Goal: Task Accomplishment & Management: Manage account settings

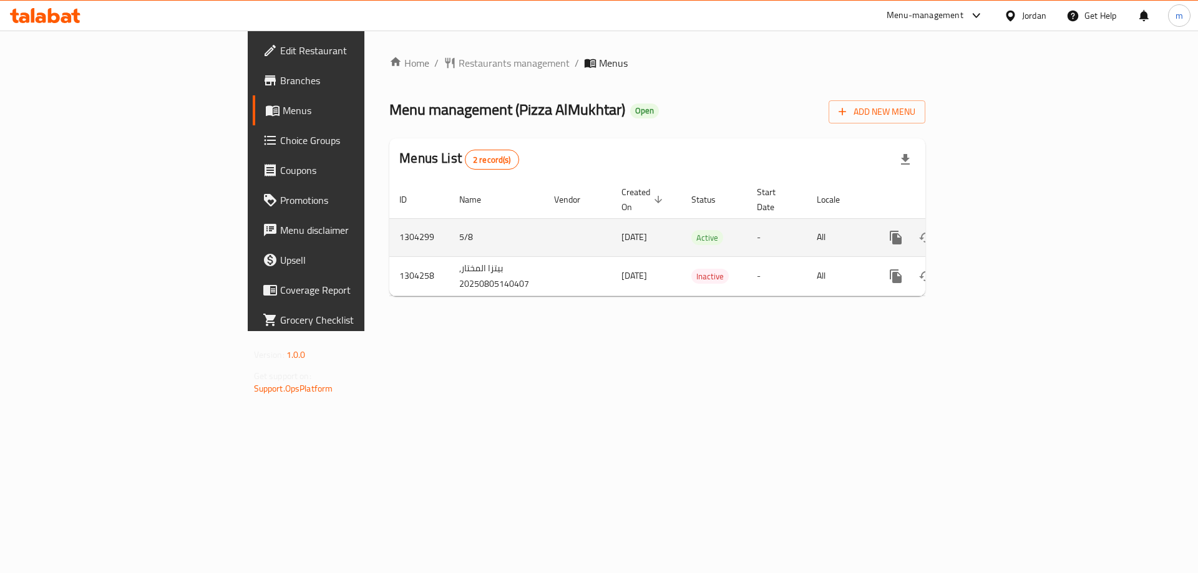
click at [1001, 234] on link "enhanced table" at bounding box center [986, 238] width 30 height 30
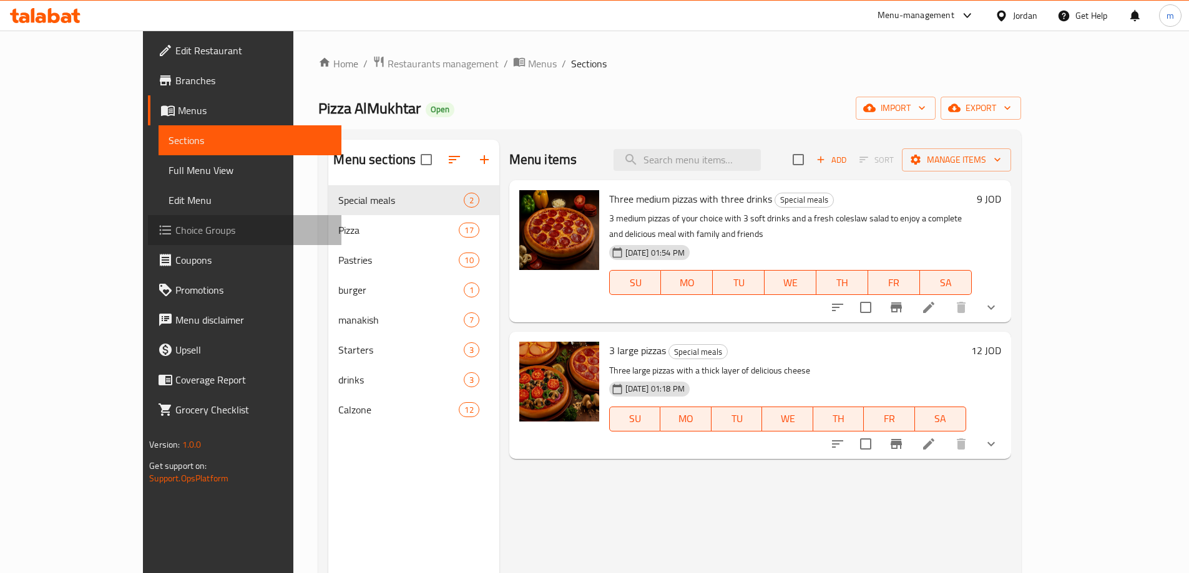
click at [175, 226] on span "Choice Groups" at bounding box center [253, 230] width 156 height 15
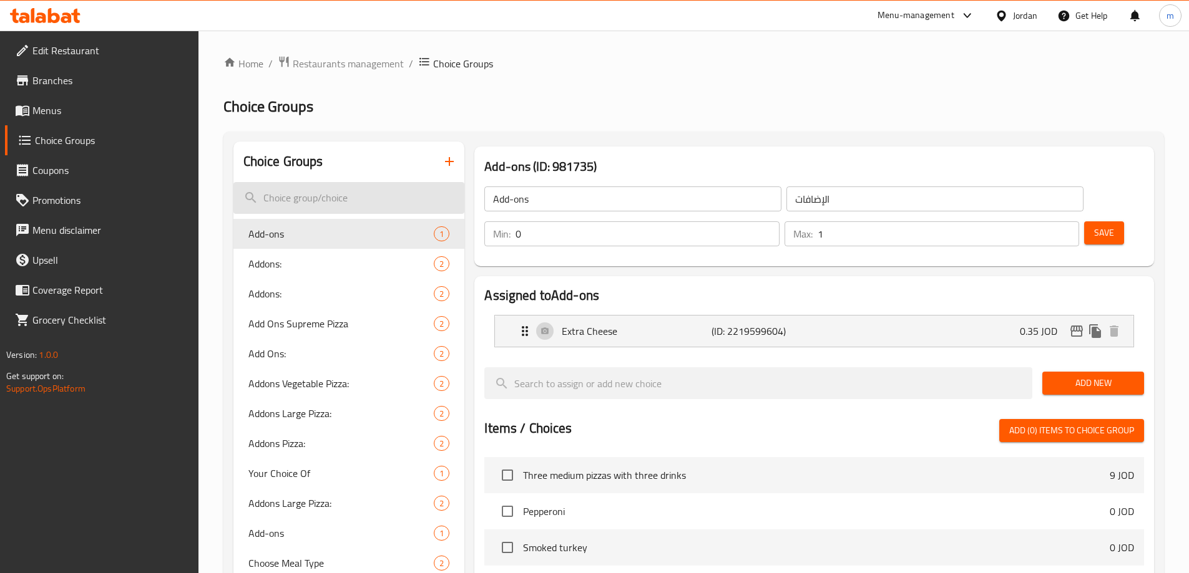
click at [343, 195] on input "search" at bounding box center [348, 198] width 231 height 32
paste input "calzone"
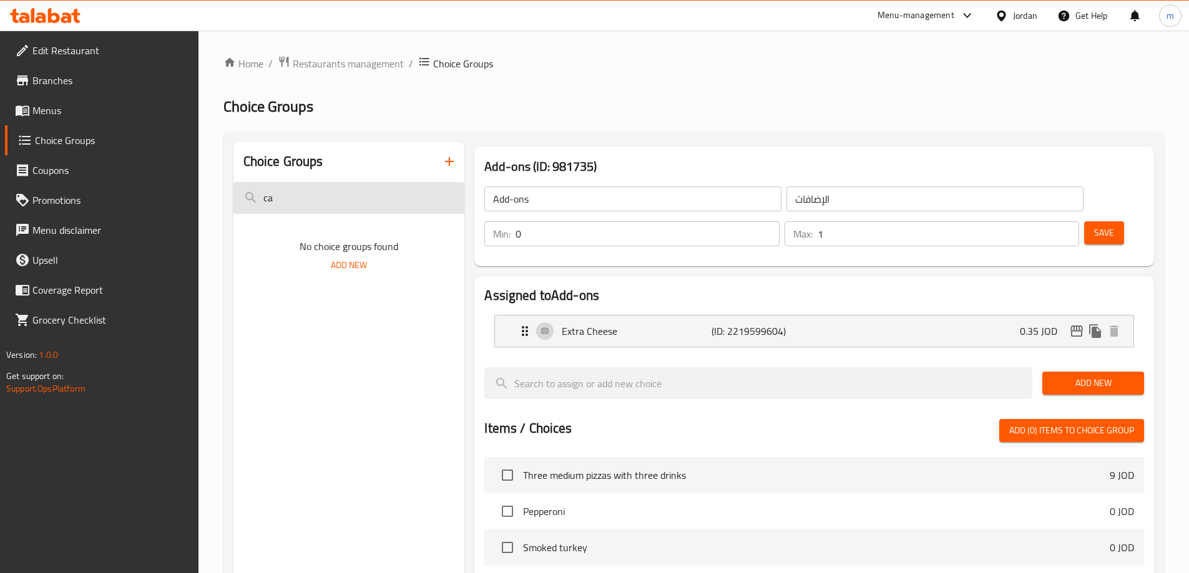
type input "c"
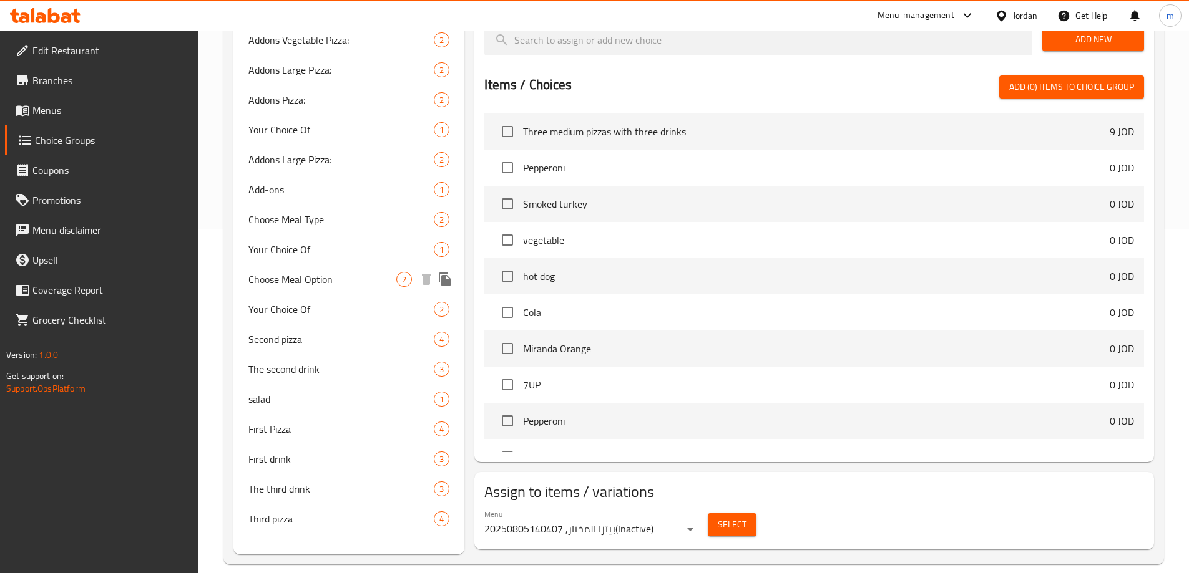
scroll to position [344, 0]
click at [377, 368] on span "The second drink" at bounding box center [322, 368] width 148 height 15
type input "The second drink"
type input "المشروب الثاني"
type input "1"
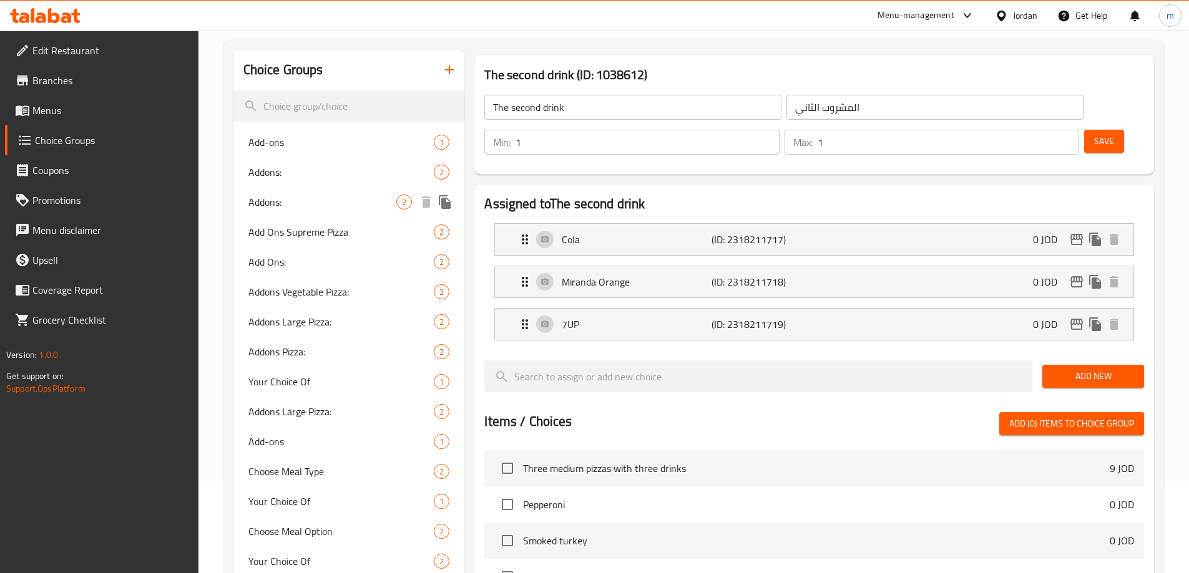
scroll to position [0, 0]
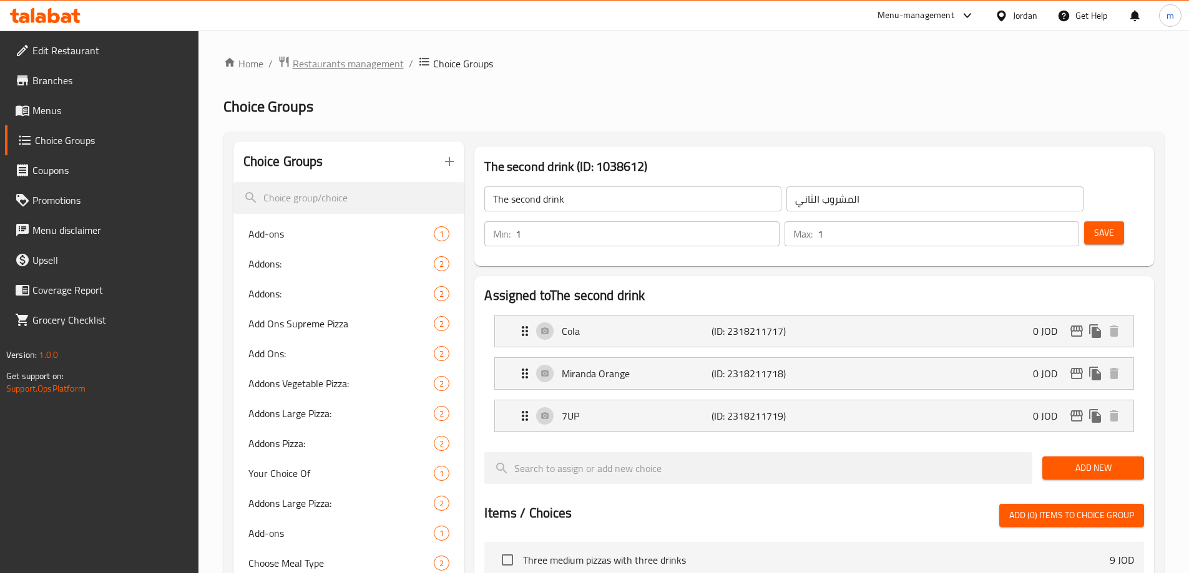
click at [361, 65] on span "Restaurants management" at bounding box center [348, 63] width 111 height 15
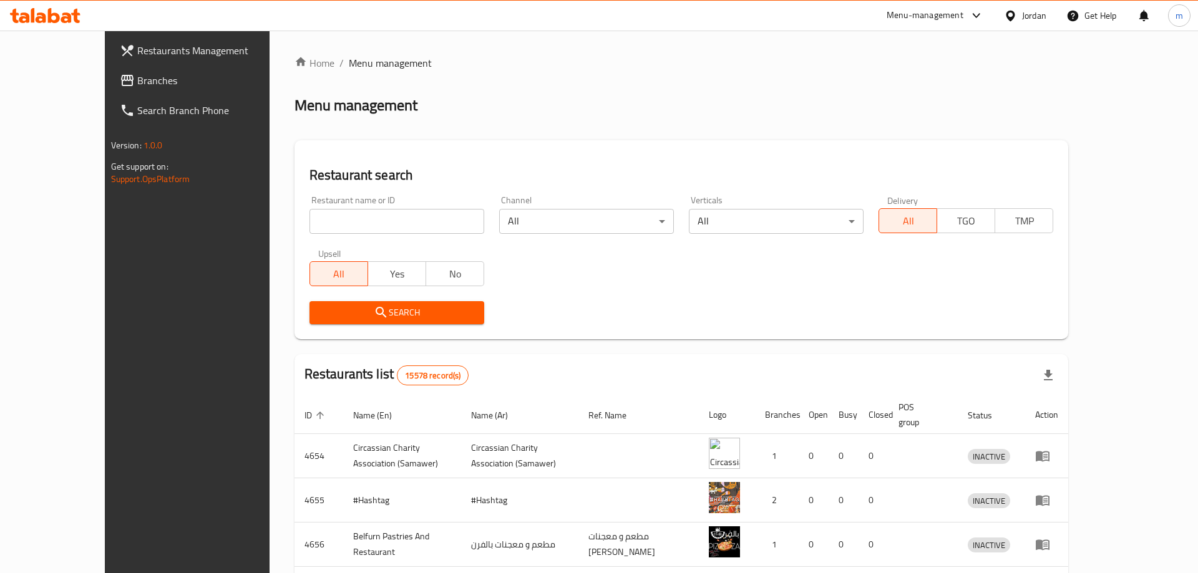
click at [57, 88] on div at bounding box center [599, 286] width 1198 height 573
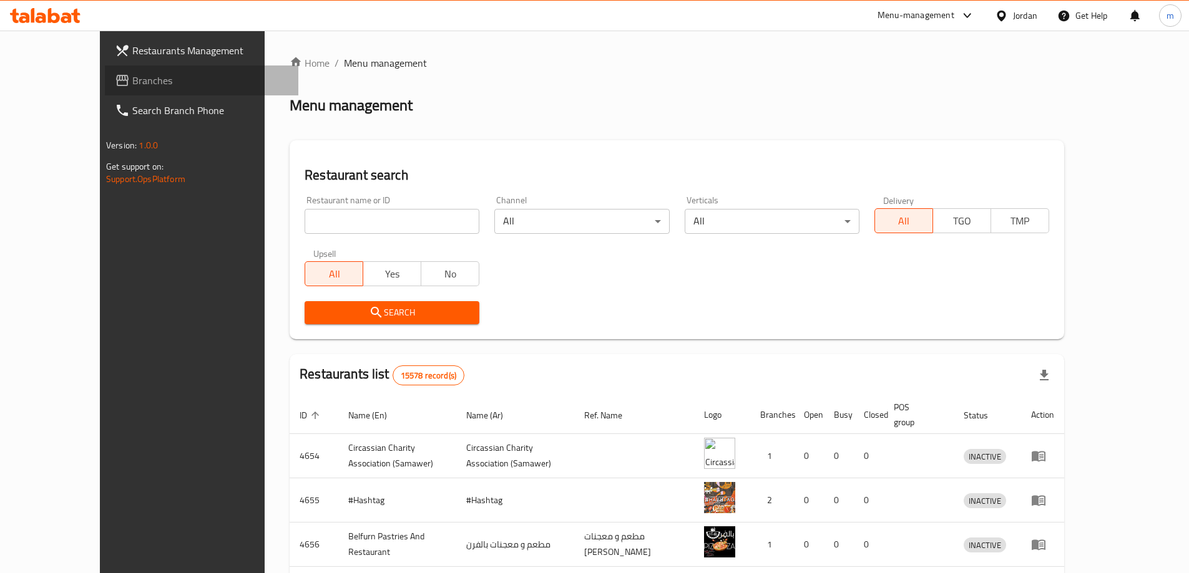
click at [132, 88] on span "Branches" at bounding box center [210, 80] width 156 height 15
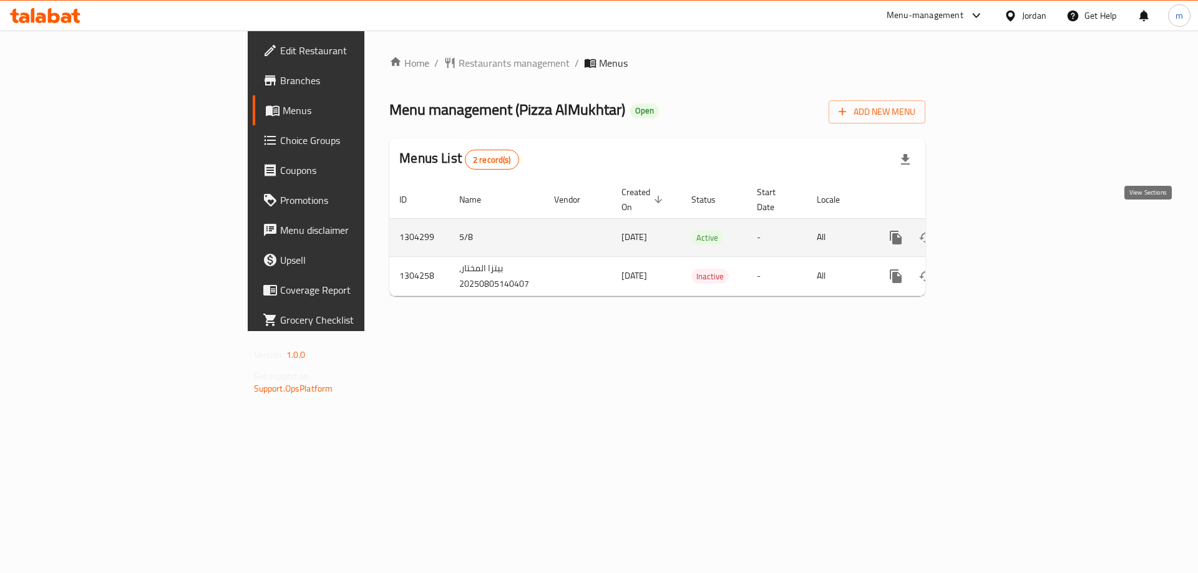
click at [993, 230] on icon "enhanced table" at bounding box center [985, 237] width 15 height 15
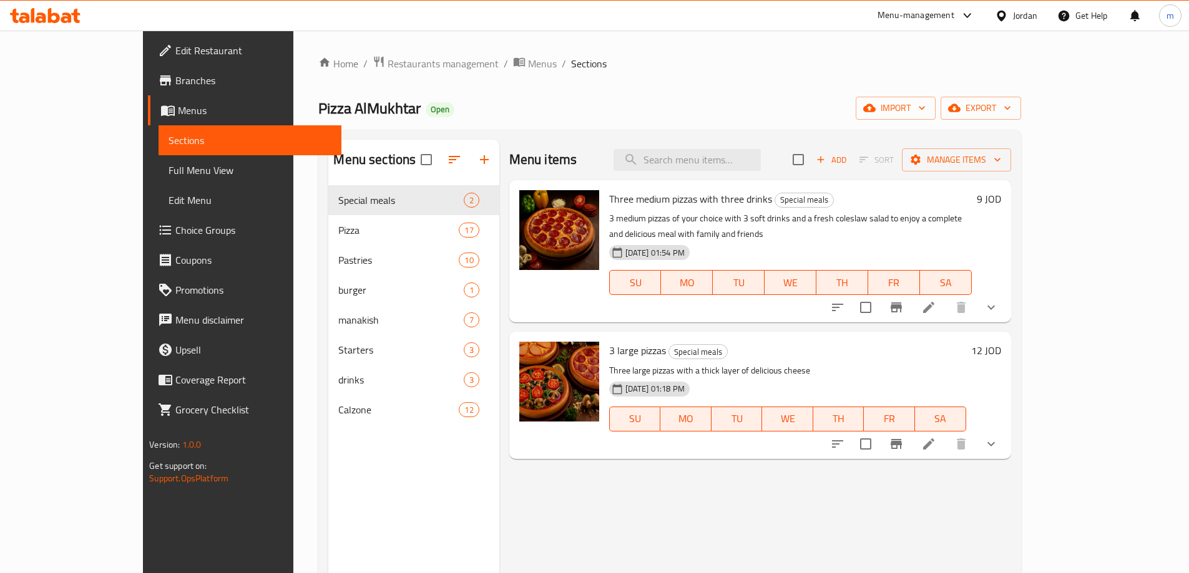
click at [175, 229] on span "Choice Groups" at bounding box center [253, 230] width 156 height 15
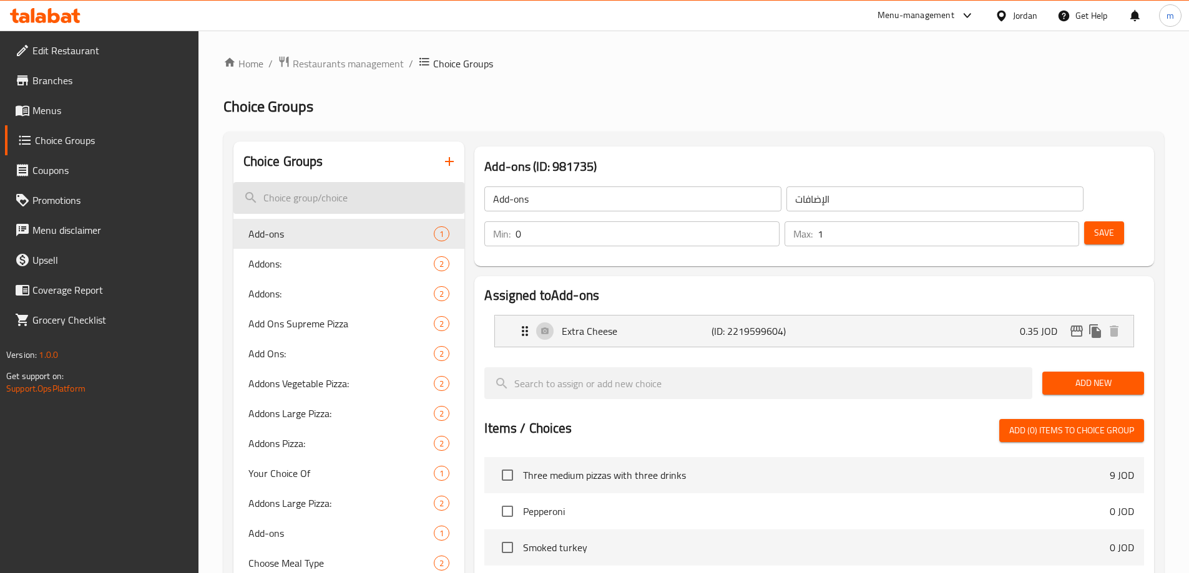
click at [392, 203] on input "search" at bounding box center [348, 198] width 231 height 32
paste input "calzone"
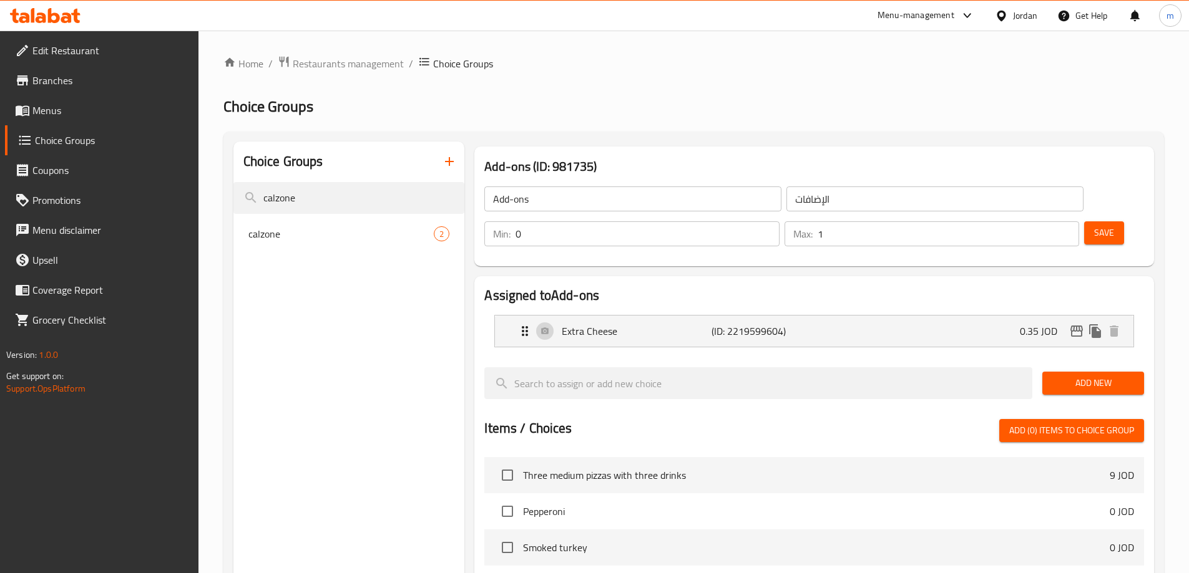
type input "calzone"
click at [387, 217] on nav "calzone 2" at bounding box center [348, 234] width 231 height 40
click at [385, 229] on span "calzone" at bounding box center [322, 233] width 148 height 15
type input "calzone"
type input "كليزوني"
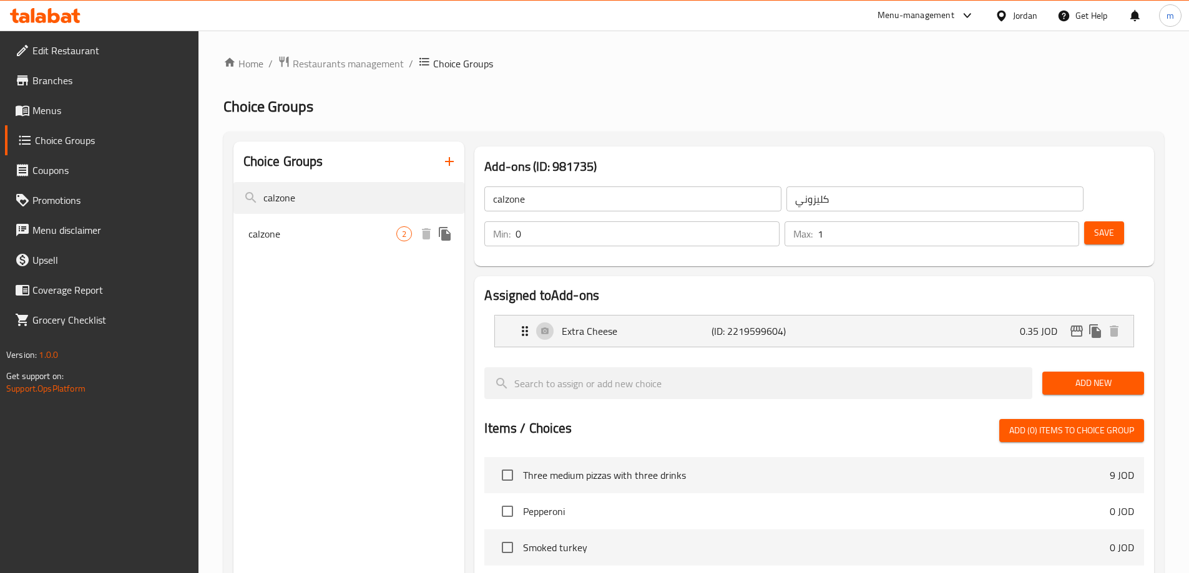
type input "1"
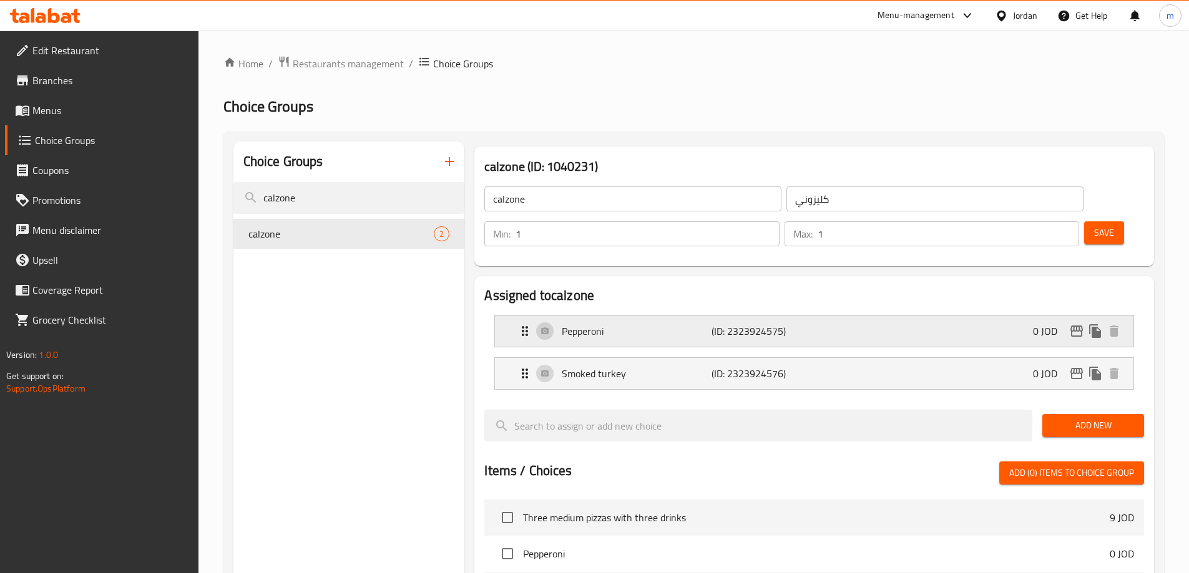
click at [814, 316] on div "Pepperoni (ID: 2323924575) 0 JOD" at bounding box center [817, 331] width 601 height 31
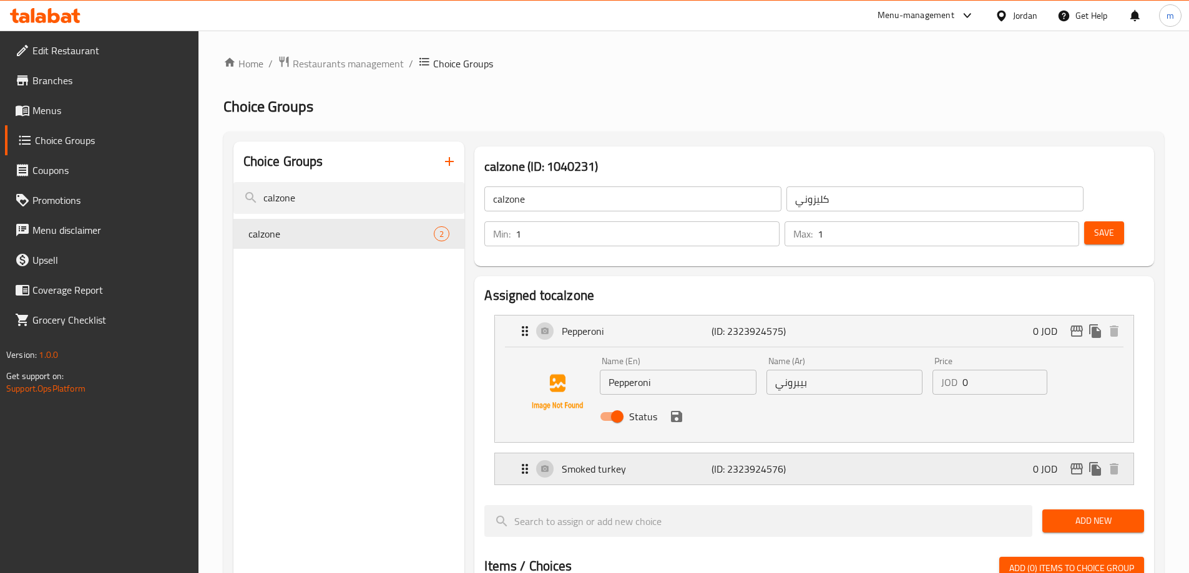
click at [788, 454] on div "Smoked turkey (ID: 2323924576) 0 JOD" at bounding box center [817, 469] width 601 height 31
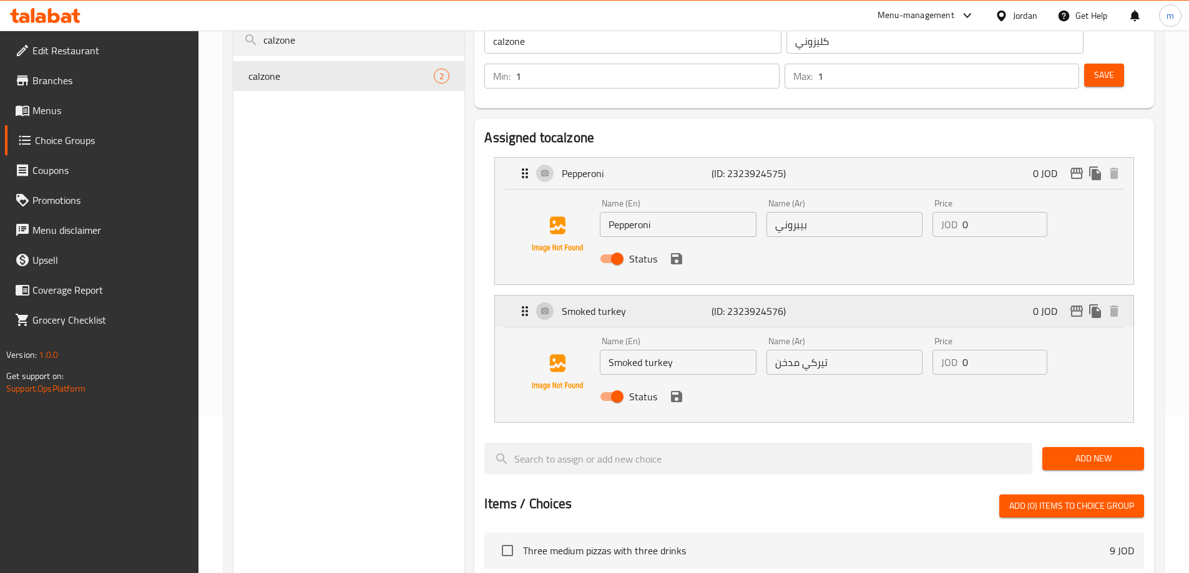
scroll to position [125, 0]
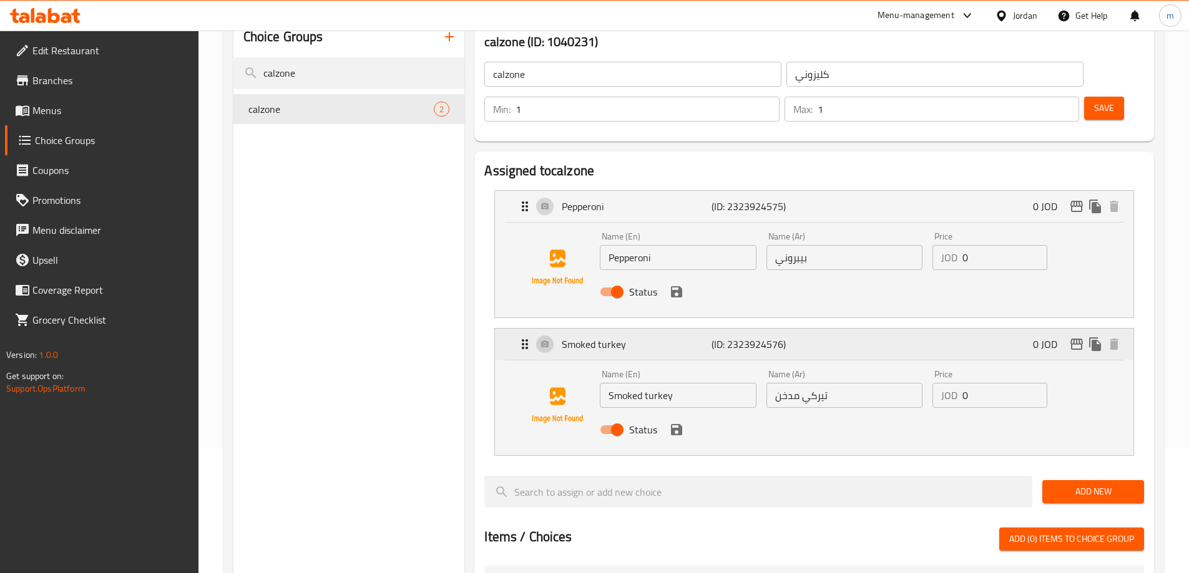
click at [814, 329] on div "Smoked turkey (ID: 2323924576) 0 JOD" at bounding box center [817, 344] width 601 height 31
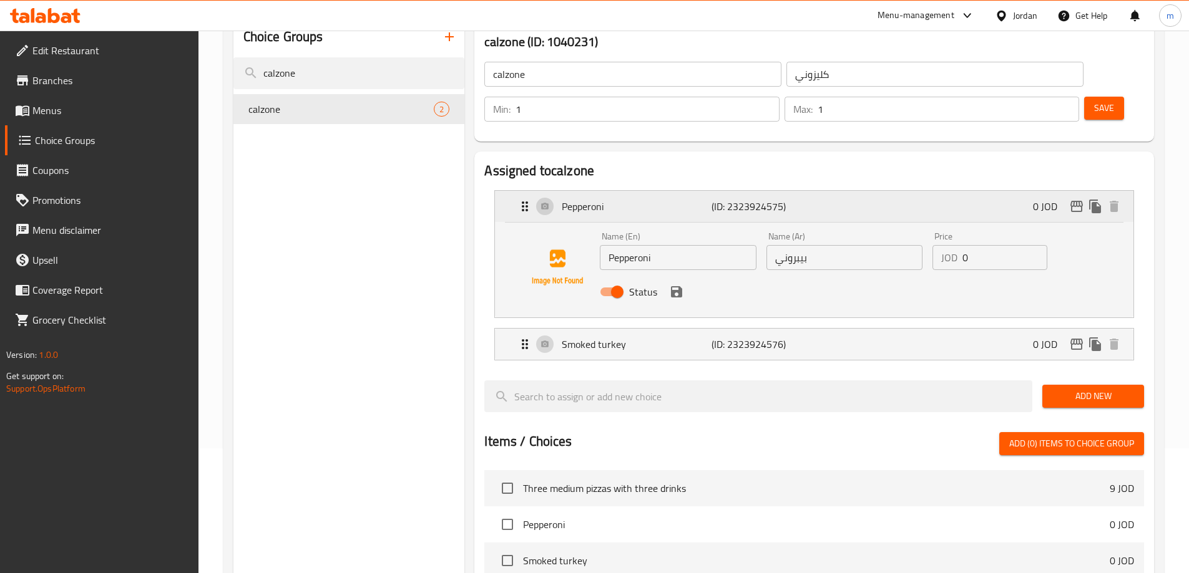
click at [840, 191] on div "Pepperoni (ID: 2323924575) 0 JOD" at bounding box center [817, 206] width 601 height 31
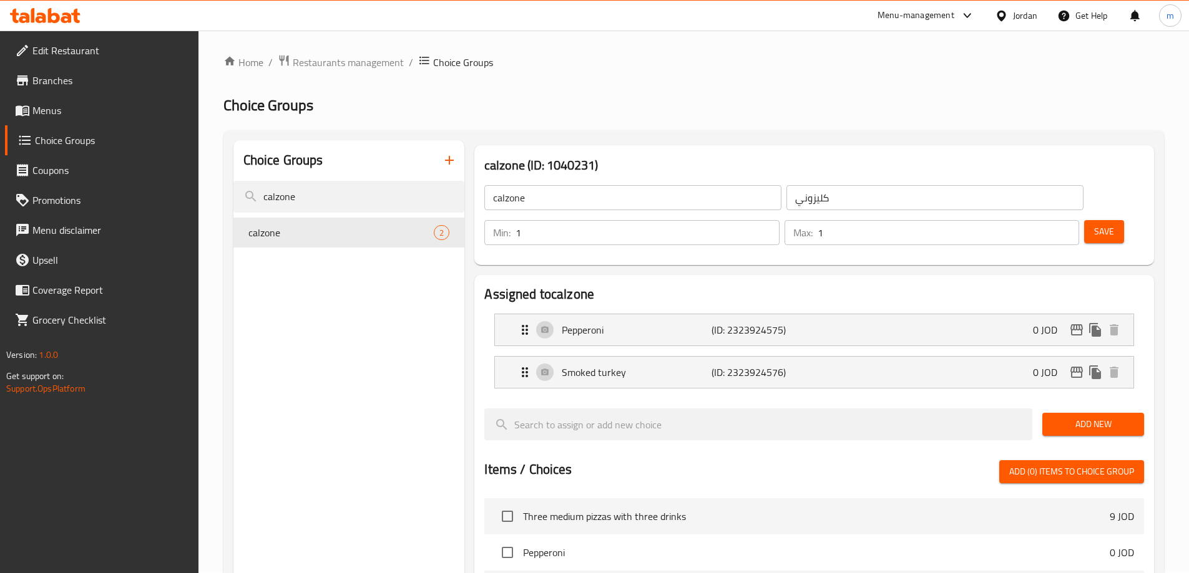
scroll to position [0, 0]
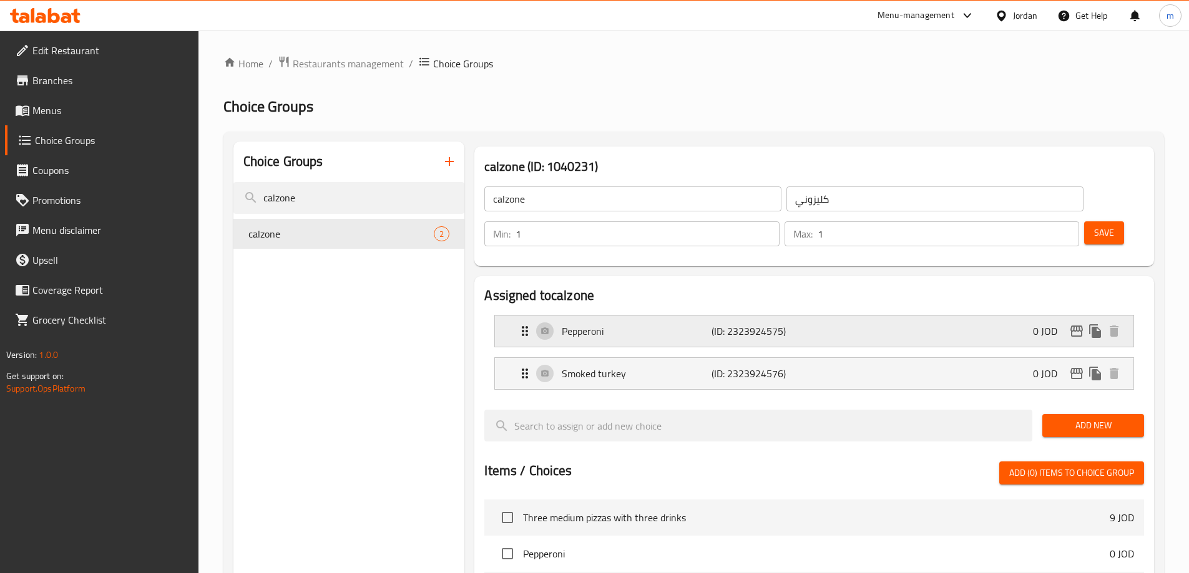
click at [823, 316] on div "Pepperoni (ID: 2323924575) 0 JOD" at bounding box center [817, 331] width 601 height 31
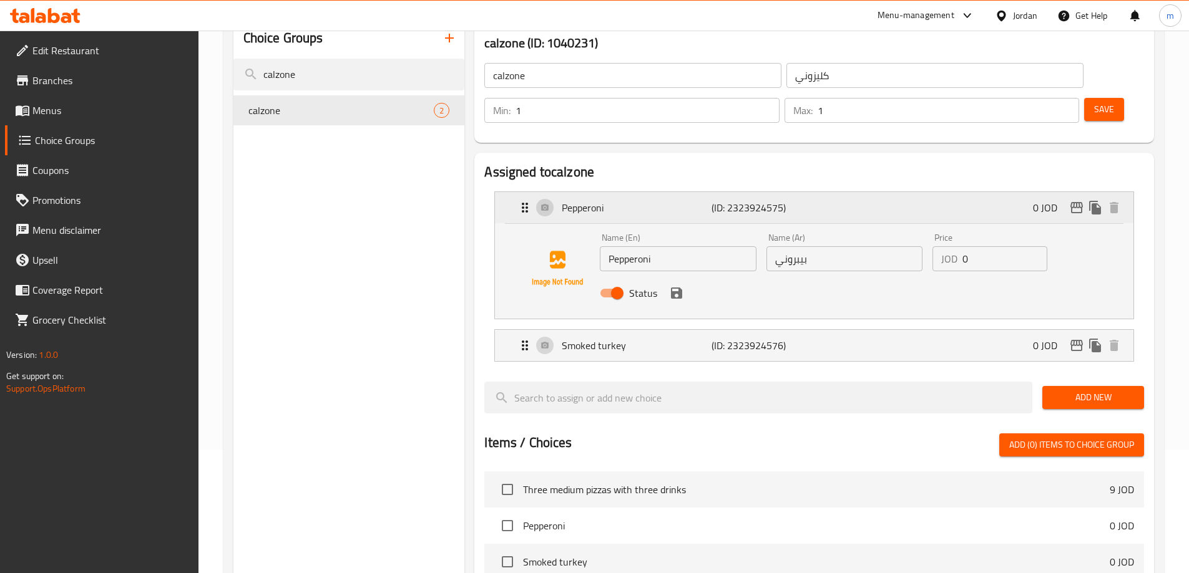
scroll to position [125, 0]
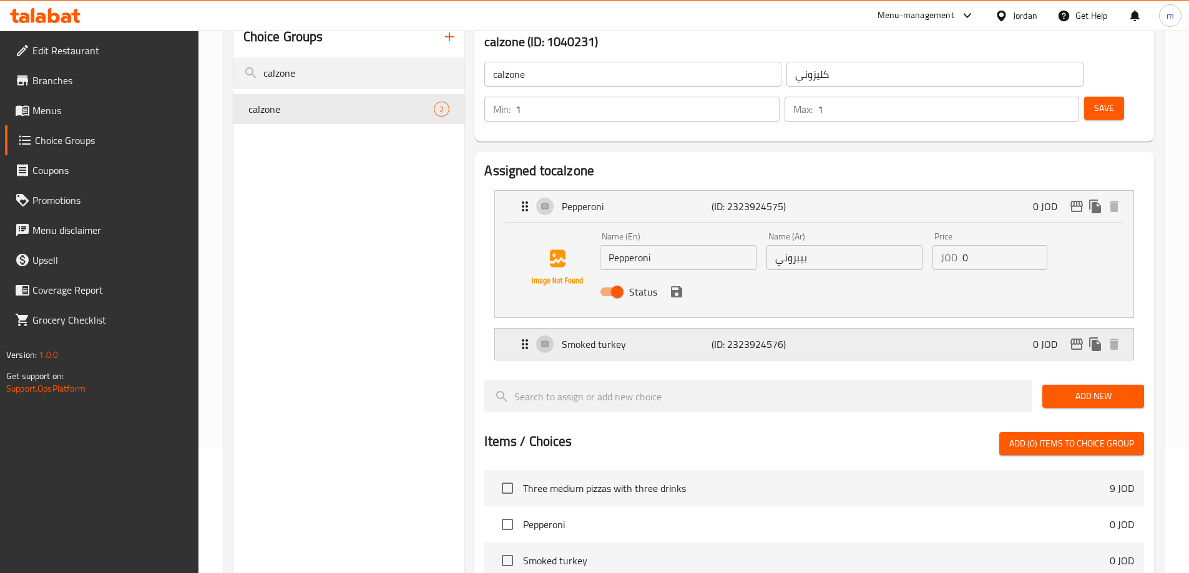
click at [842, 329] on div "Smoked turkey (ID: 2323924576) 0 JOD" at bounding box center [817, 344] width 601 height 31
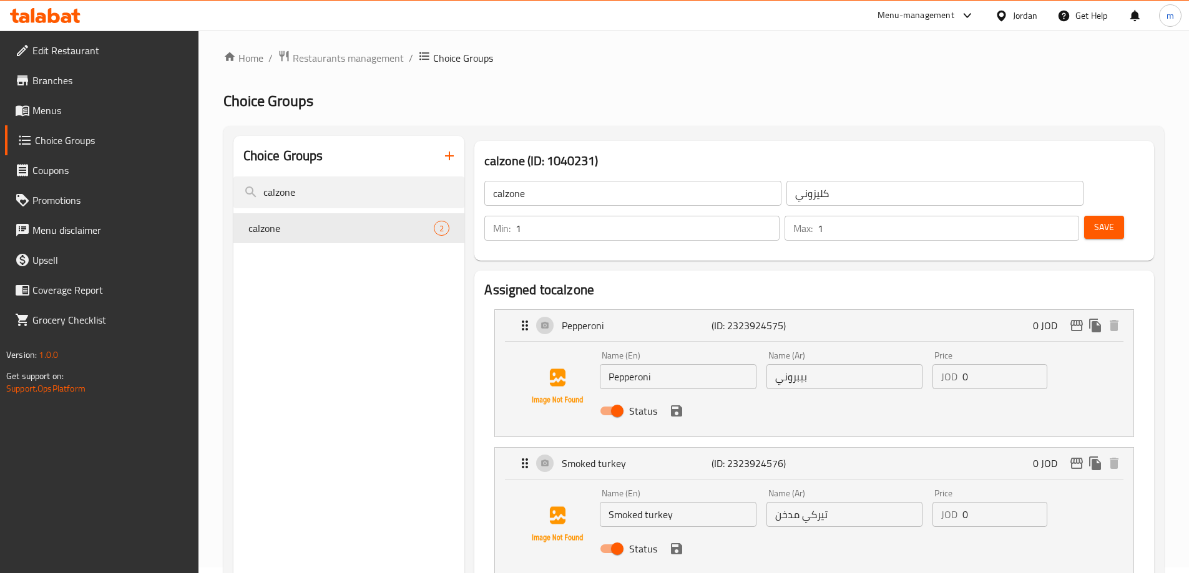
scroll to position [0, 0]
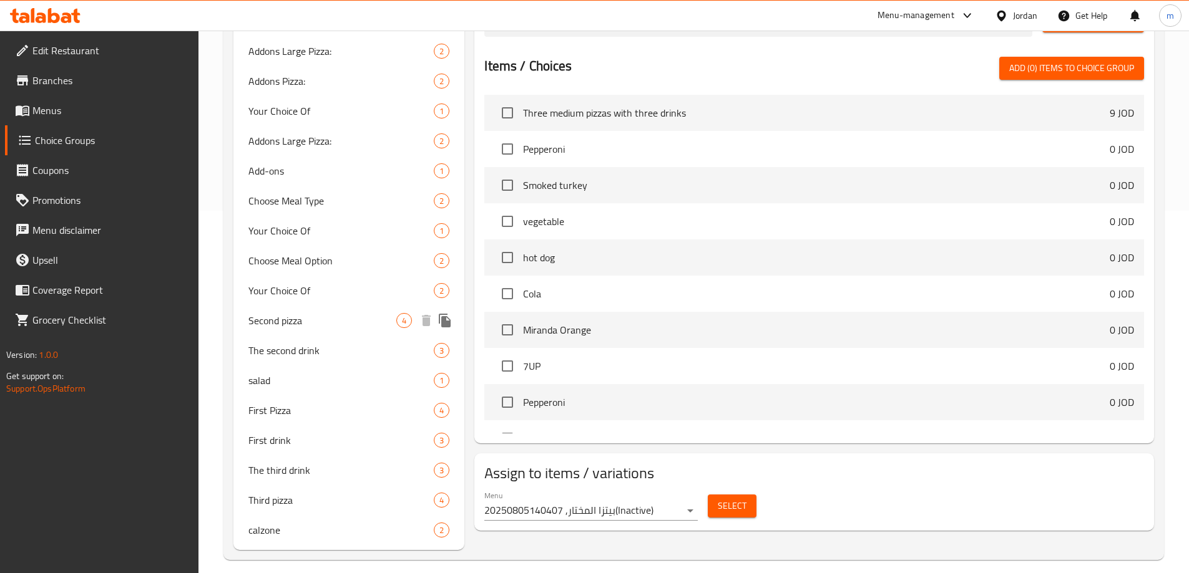
scroll to position [374, 0]
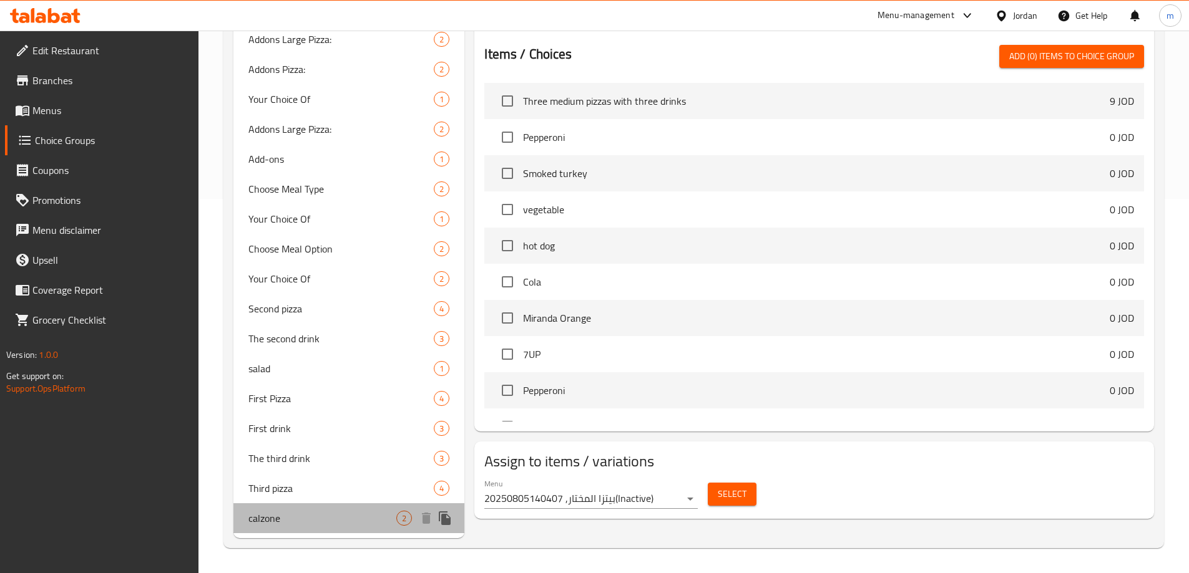
click at [326, 513] on span "calzone" at bounding box center [322, 518] width 148 height 15
type input "calzone"
type input "كليزوني"
type input "1"
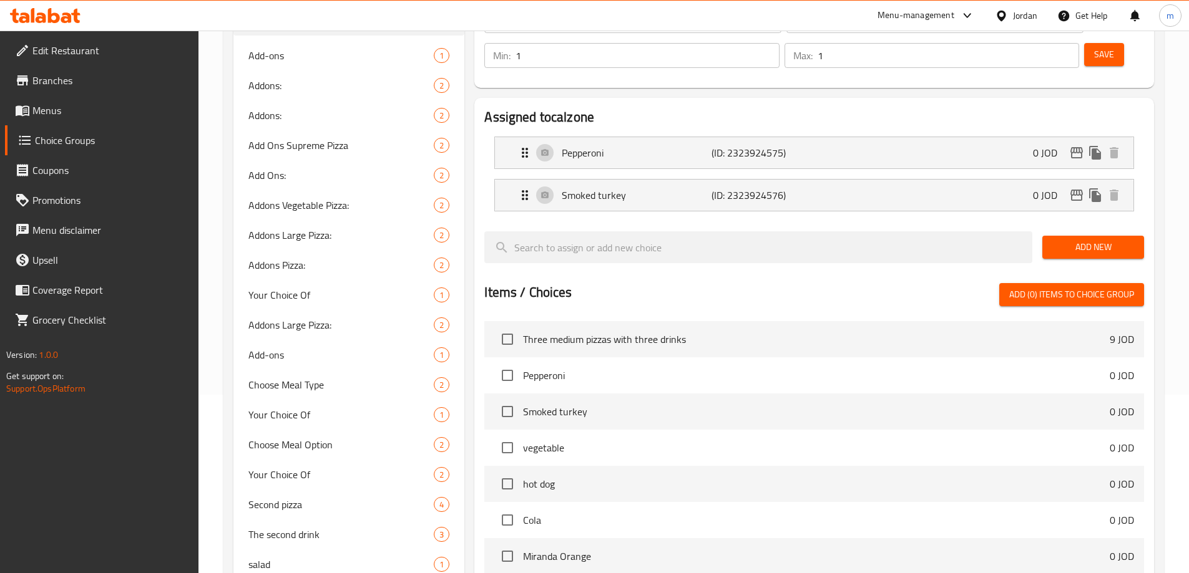
scroll to position [0, 0]
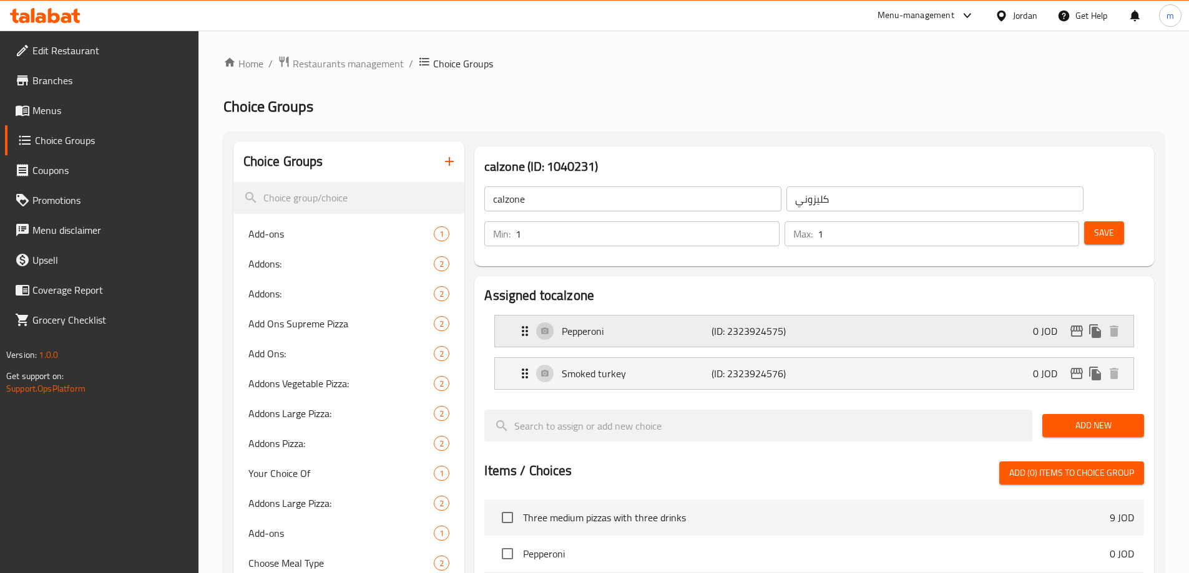
click at [863, 316] on div "Pepperoni (ID: 2323924575) 0 JOD" at bounding box center [817, 331] width 601 height 31
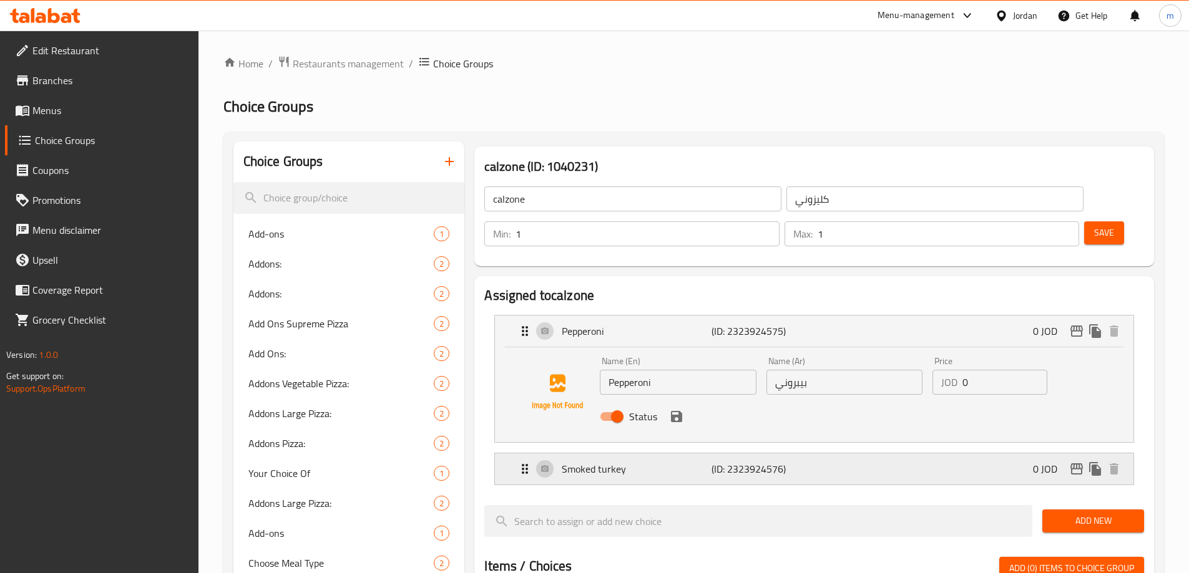
click at [860, 454] on div "Smoked turkey (ID: 2323924576) 0 JOD" at bounding box center [817, 469] width 601 height 31
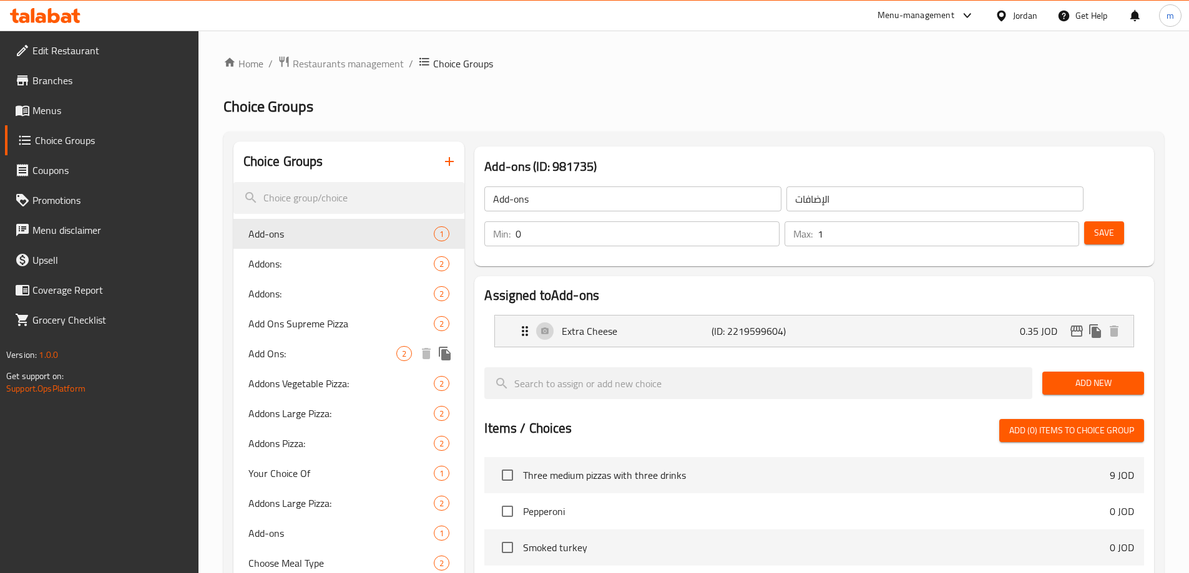
scroll to position [374, 0]
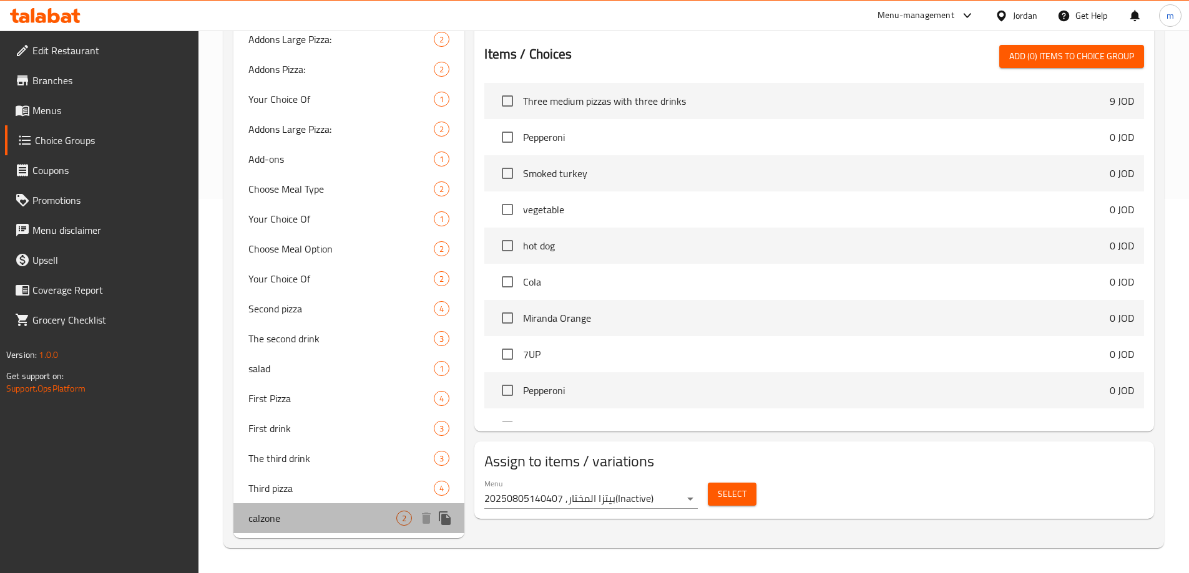
click at [337, 522] on span "calzone" at bounding box center [322, 518] width 148 height 15
type input "calzone"
type input "كليزوني"
type input "1"
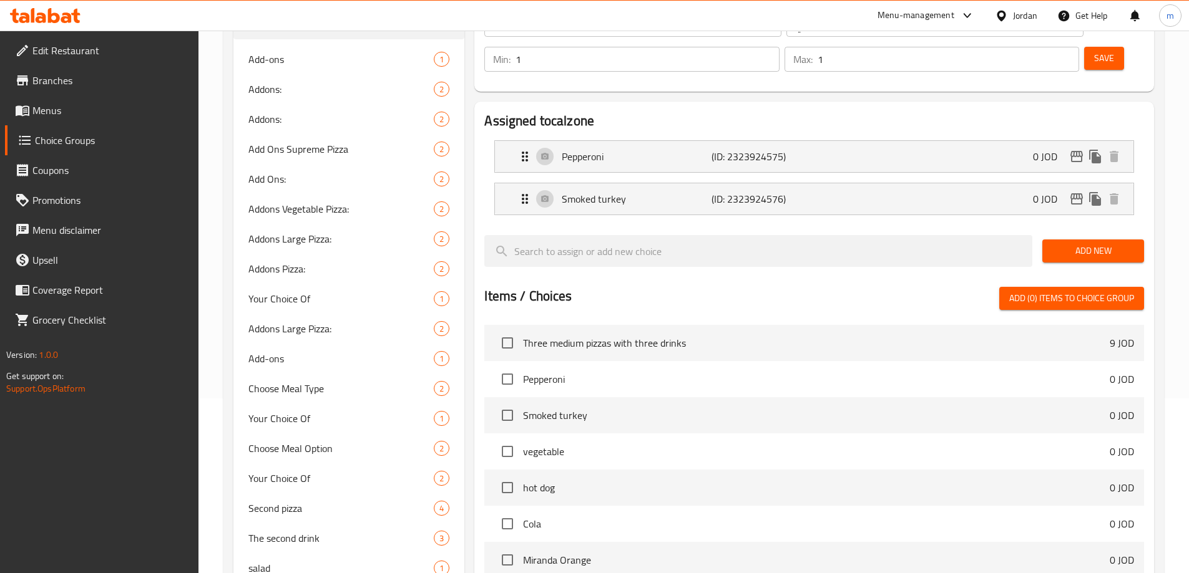
scroll to position [0, 0]
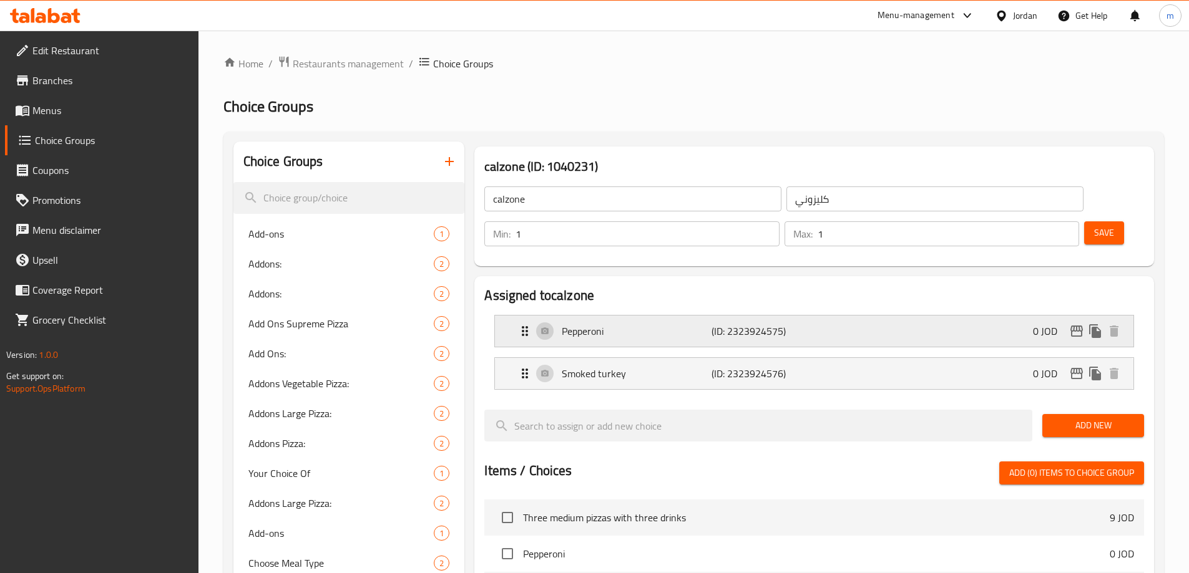
click at [813, 316] on div "Pepperoni (ID: 2323924575) 0 JOD" at bounding box center [817, 331] width 601 height 31
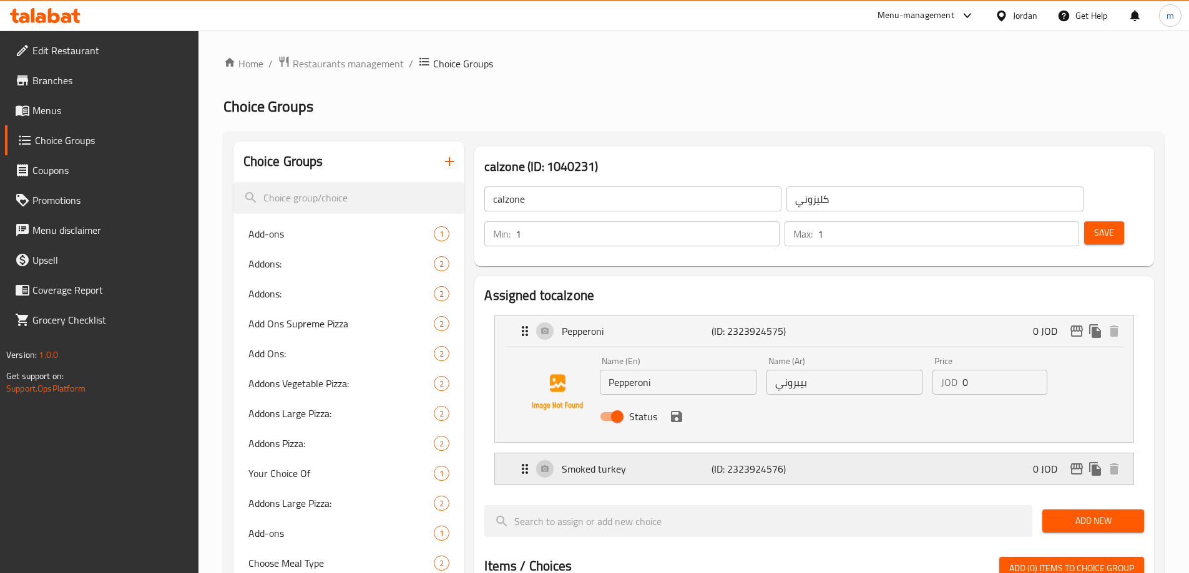
drag, startPoint x: 820, startPoint y: 418, endPoint x: 825, endPoint y: 434, distance: 16.4
click at [820, 453] on div "Smoked turkey (ID: 2323924576) 0 JOD Name (En) Smoked turkey Name (En) Name (Ar…" at bounding box center [814, 469] width 640 height 32
click at [825, 454] on div "Smoked turkey (ID: 2323924576) 0 JOD" at bounding box center [817, 469] width 601 height 31
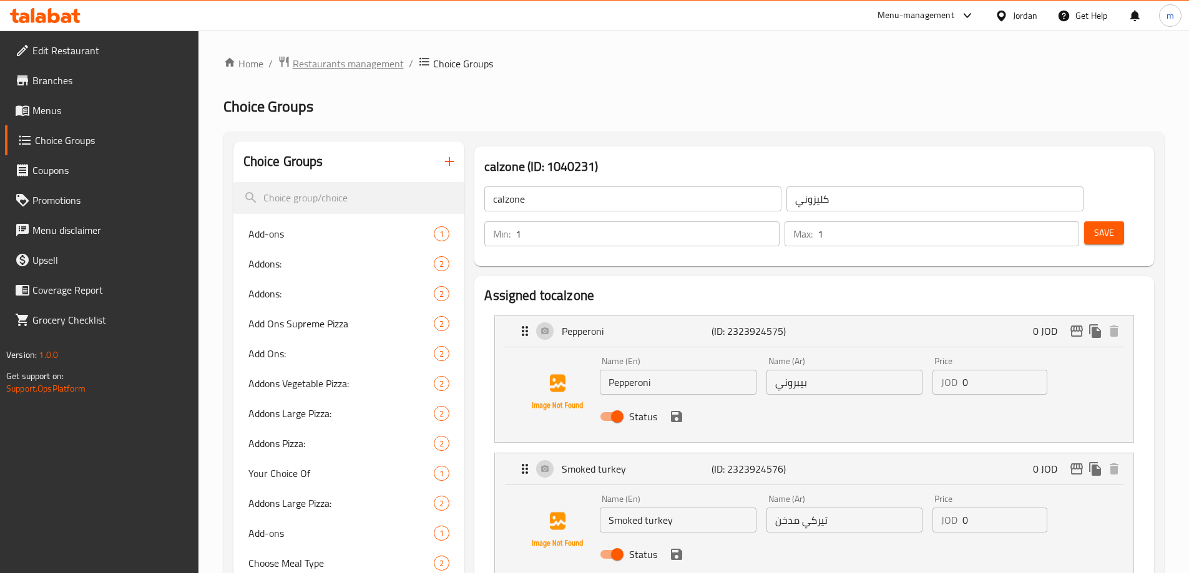
click at [361, 58] on span "Restaurants management" at bounding box center [348, 63] width 111 height 15
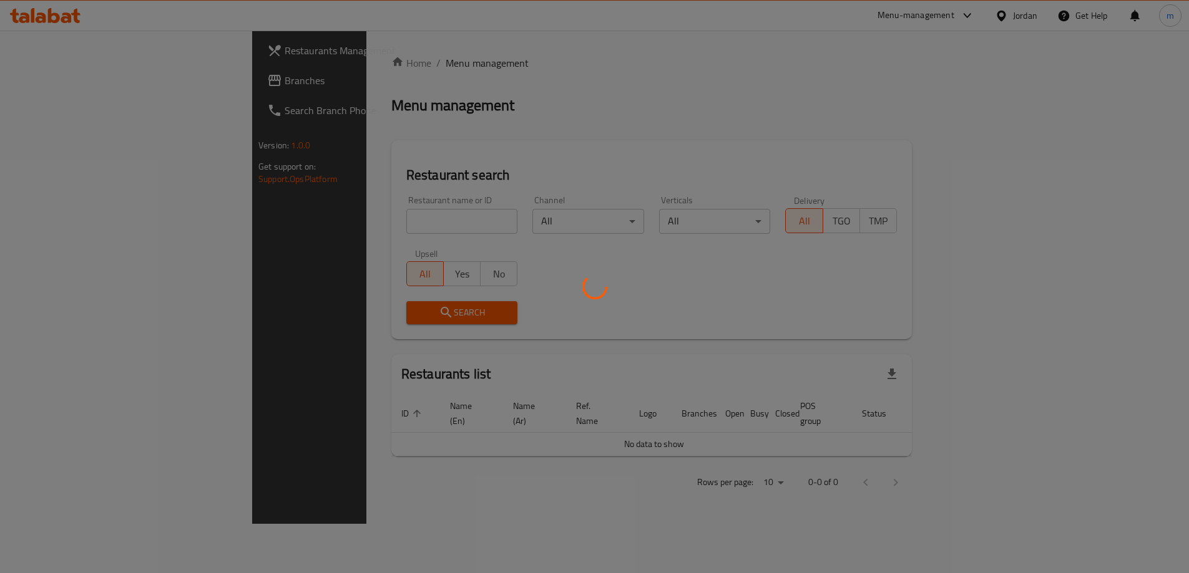
click at [49, 84] on div at bounding box center [594, 286] width 1189 height 573
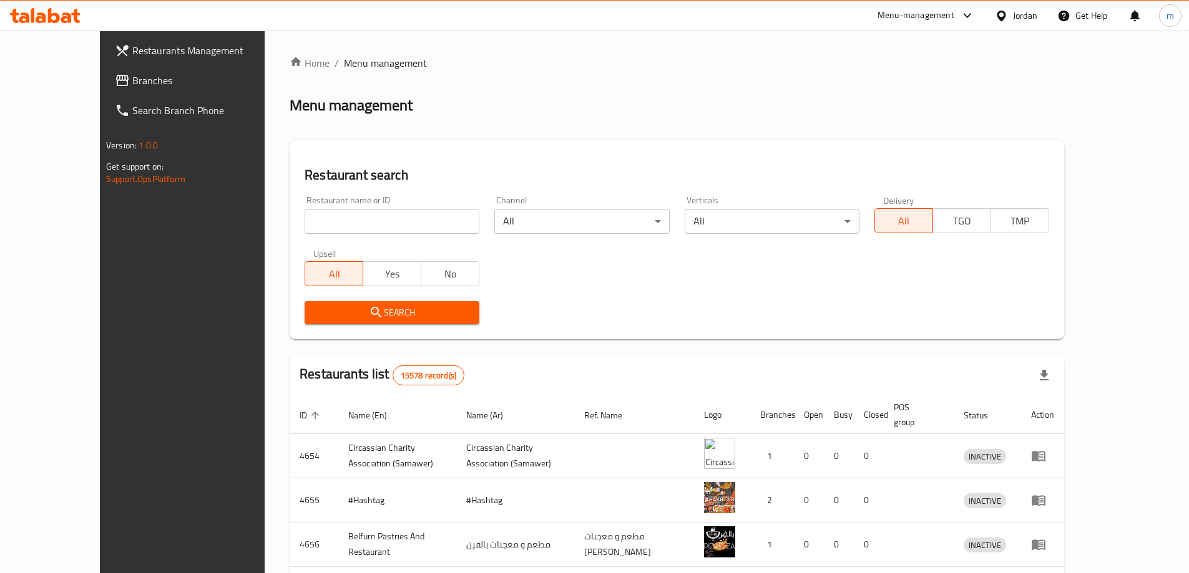
click at [132, 84] on span "Branches" at bounding box center [210, 80] width 156 height 15
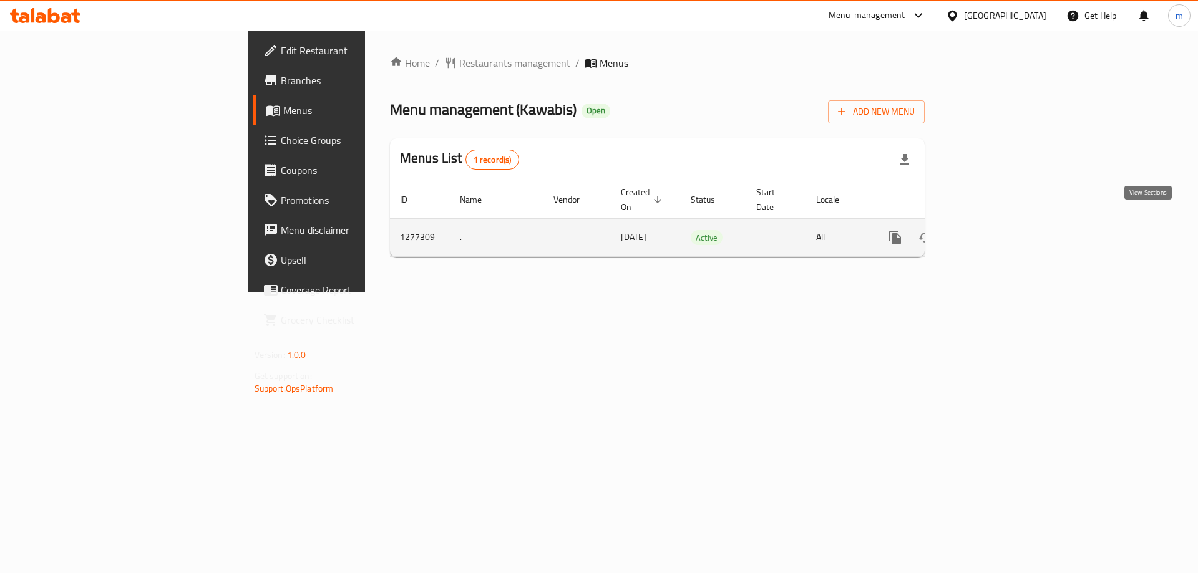
click at [993, 230] on icon "enhanced table" at bounding box center [985, 237] width 15 height 15
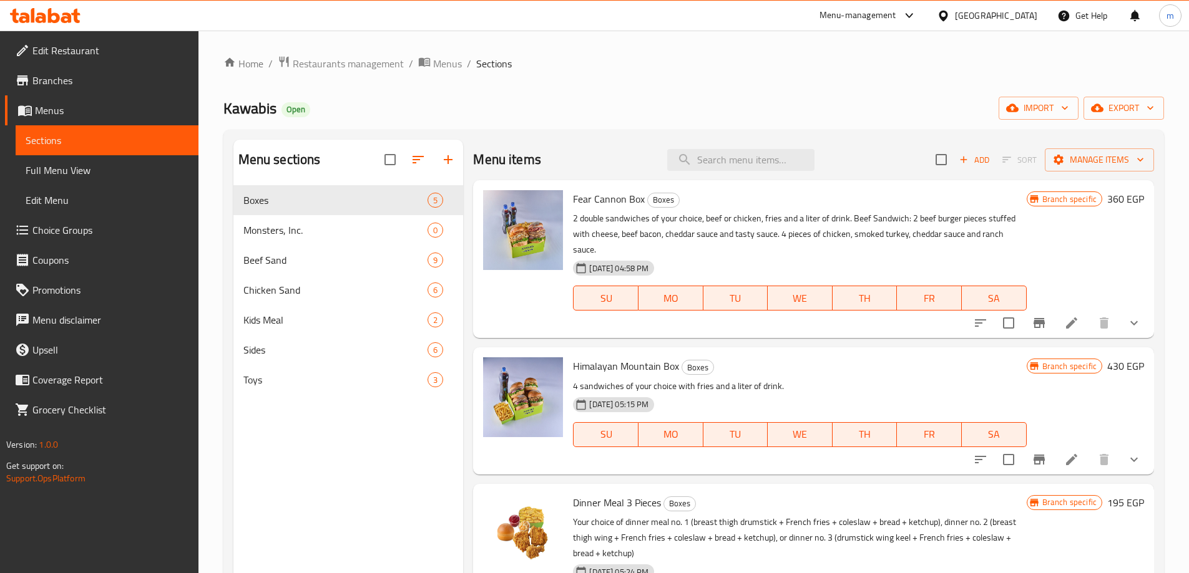
click at [59, 232] on span "Choice Groups" at bounding box center [110, 230] width 156 height 15
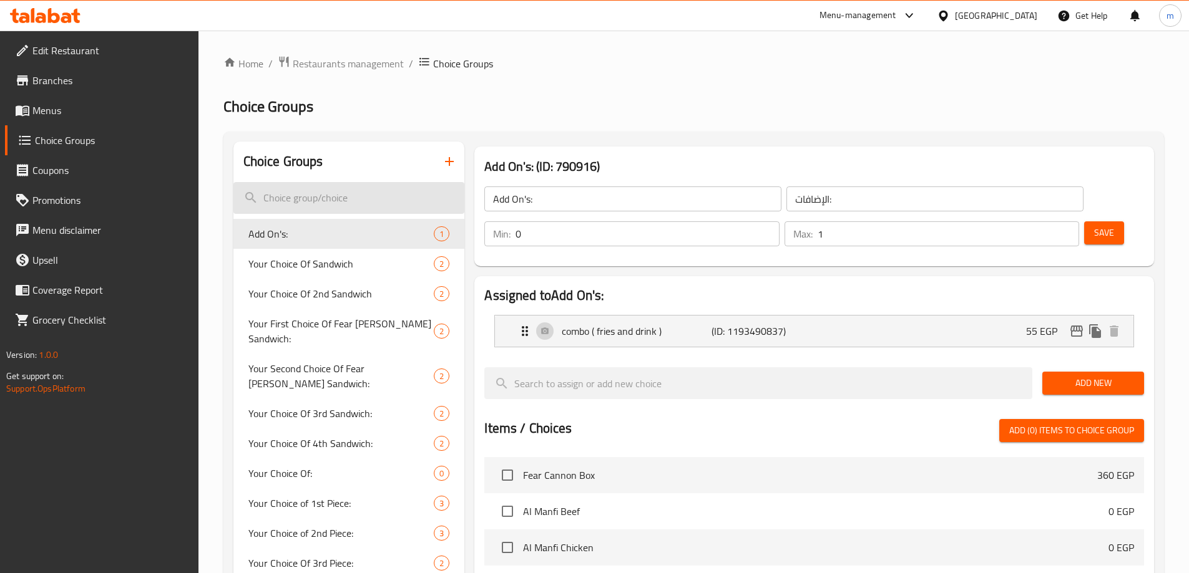
click at [322, 181] on div "Choice Groups" at bounding box center [348, 162] width 231 height 41
click at [334, 189] on input "search" at bounding box center [348, 198] width 231 height 32
paste input "Choice Of"
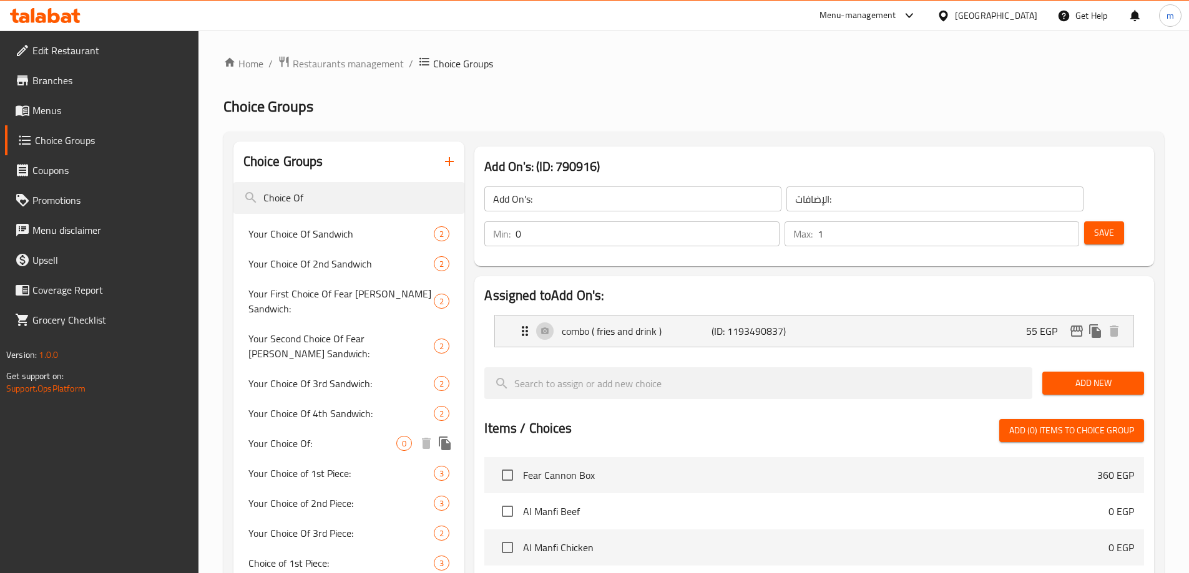
type input "Choice Of"
click at [334, 436] on span "Your Choice Of:" at bounding box center [322, 443] width 148 height 15
type input "Your Choice Of:"
type input "اختيارك من :"
type input "1"
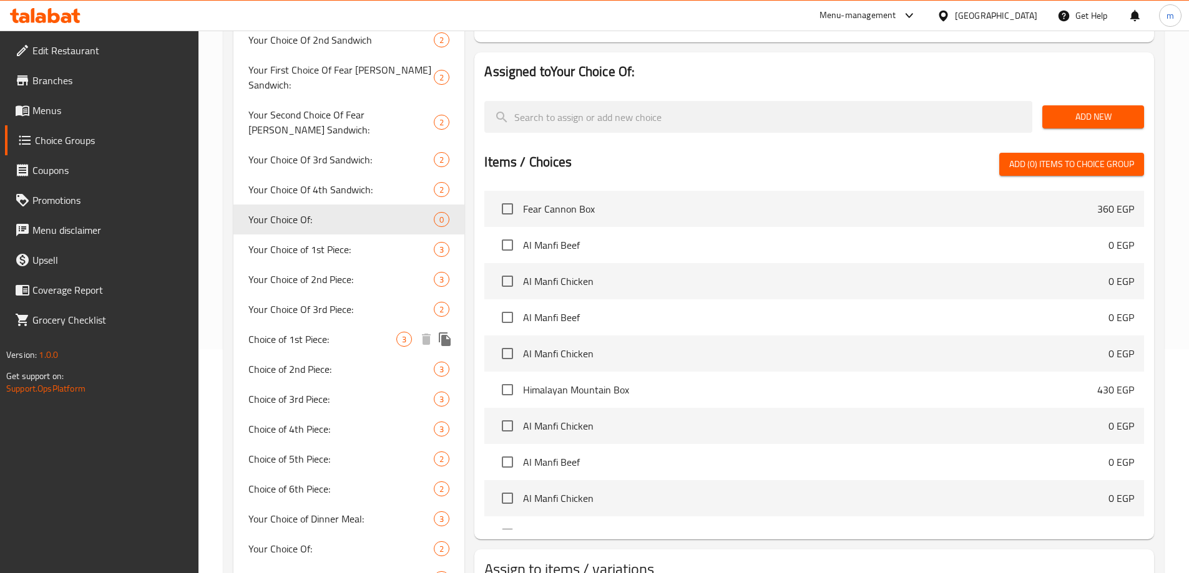
scroll to position [312, 0]
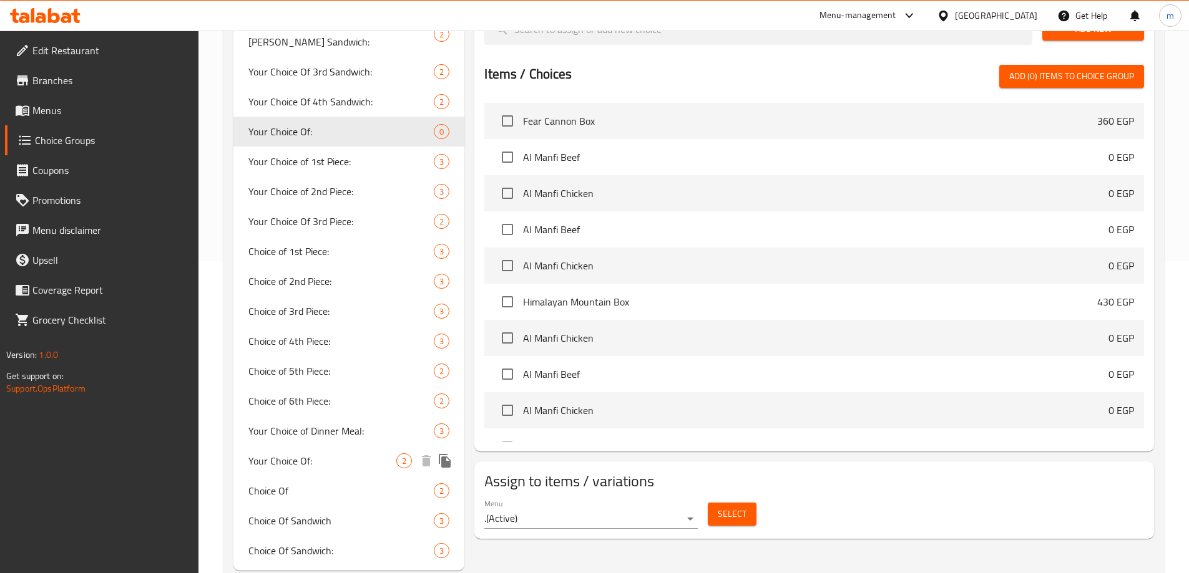
click at [318, 454] on span "Your Choice Of:" at bounding box center [322, 461] width 148 height 15
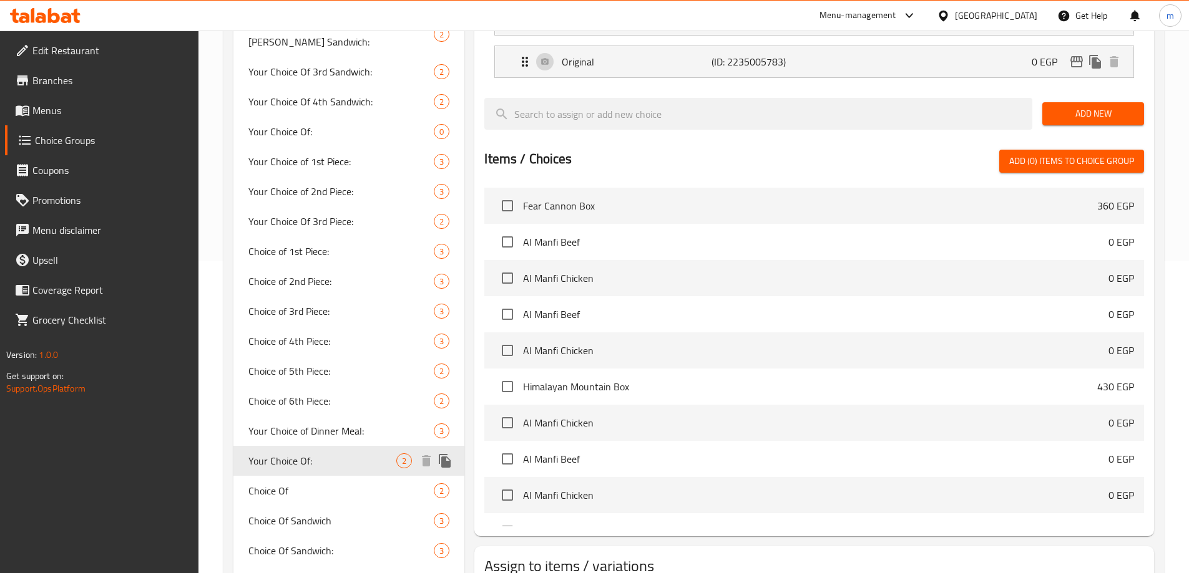
type input "إختيارك من :"
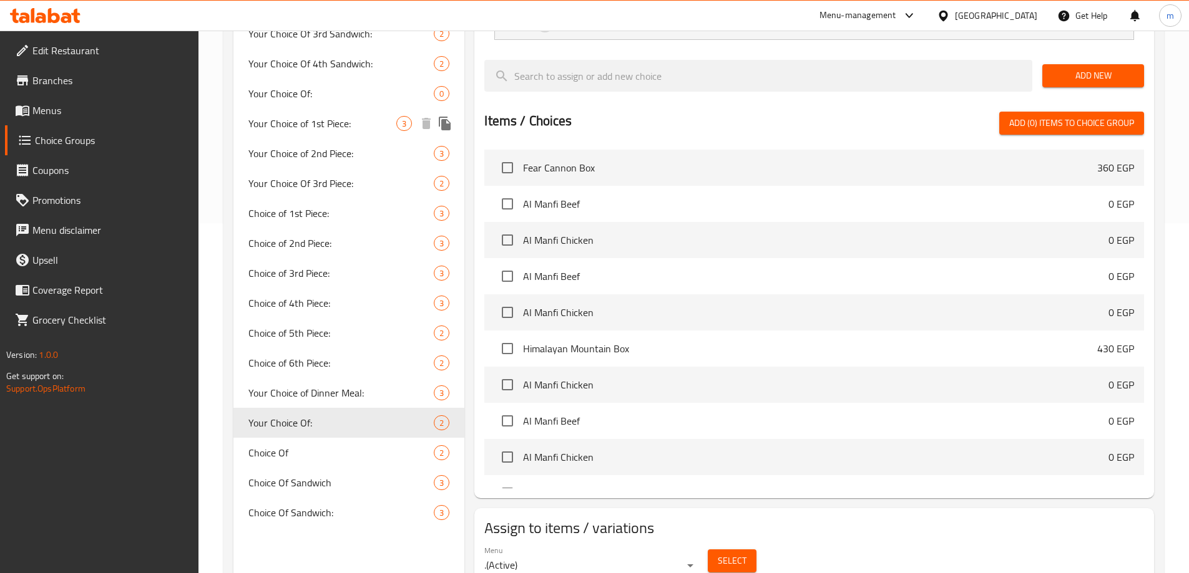
scroll to position [367, 0]
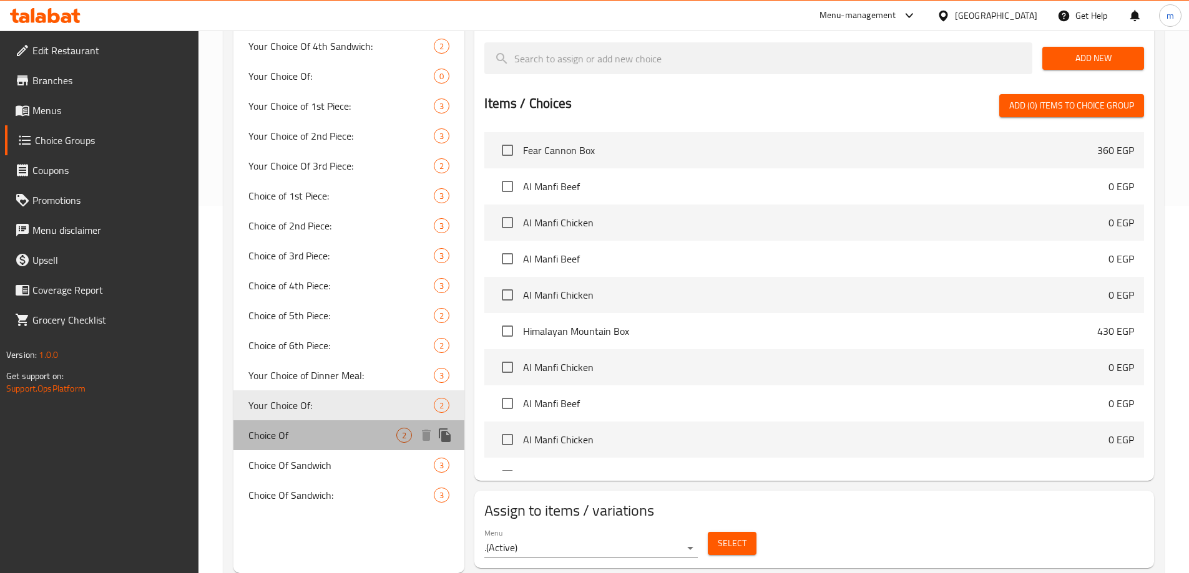
click at [294, 428] on div "Choice Of 2" at bounding box center [348, 436] width 231 height 30
type input "Choice Of"
type input "إختيارك من"
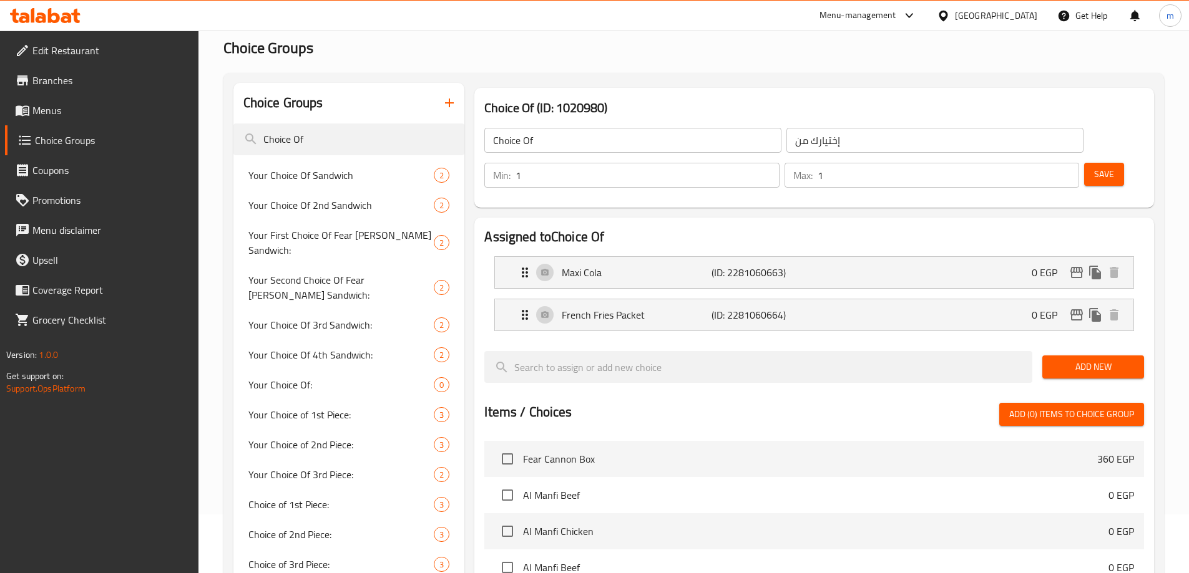
scroll to position [56, 0]
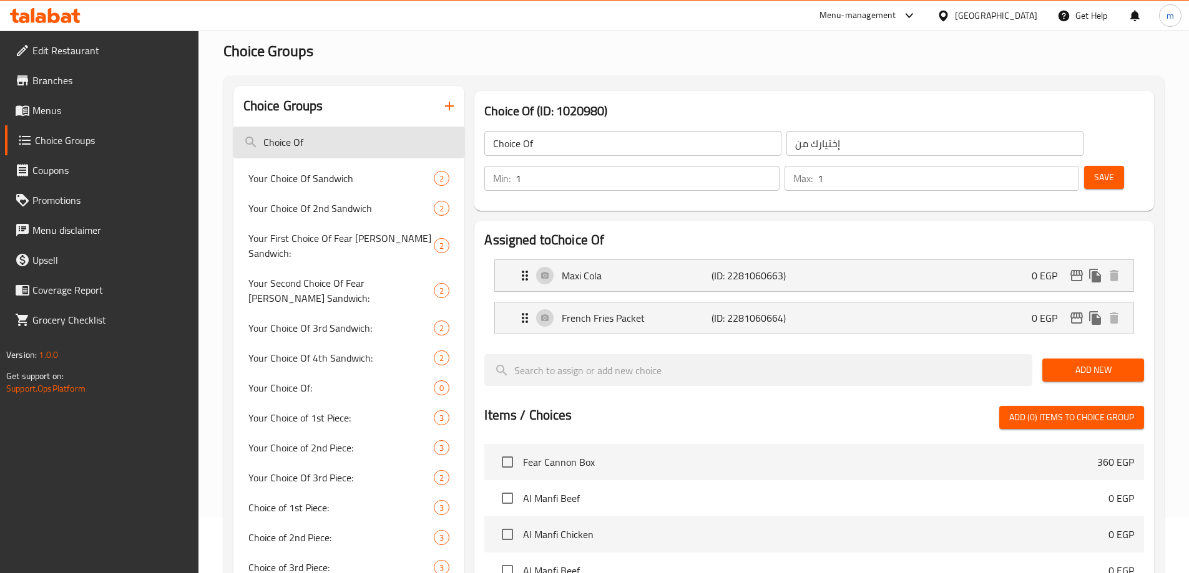
click at [310, 141] on input "Choice Of" at bounding box center [348, 143] width 231 height 32
paste input "Sandwich"
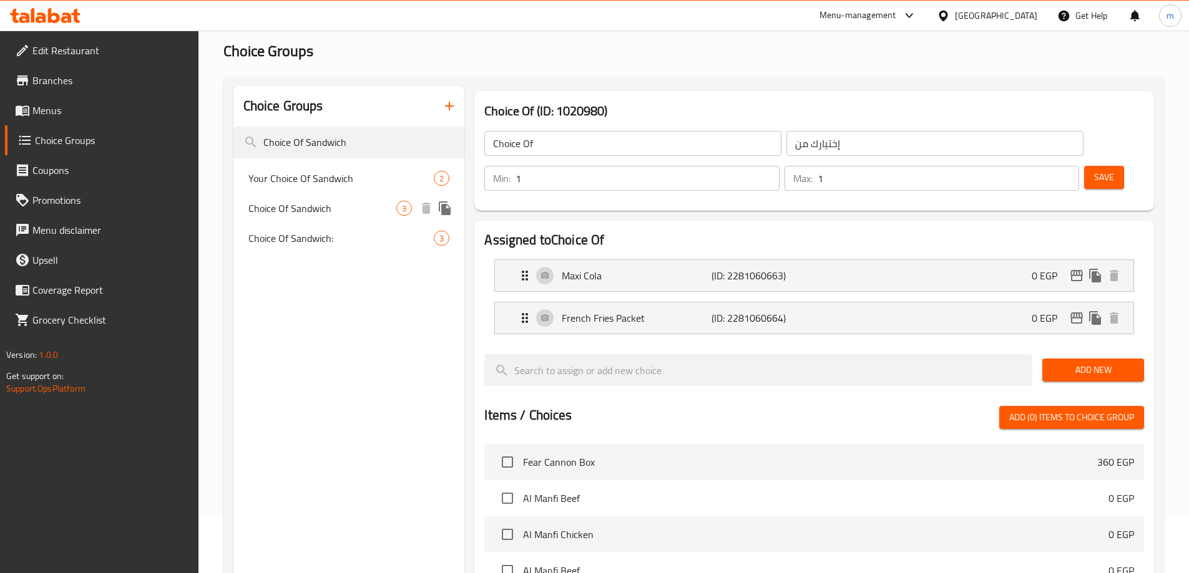
type input "Choice Of Sandwich"
click at [386, 218] on div "Choice Of Sandwich 3" at bounding box center [348, 208] width 231 height 30
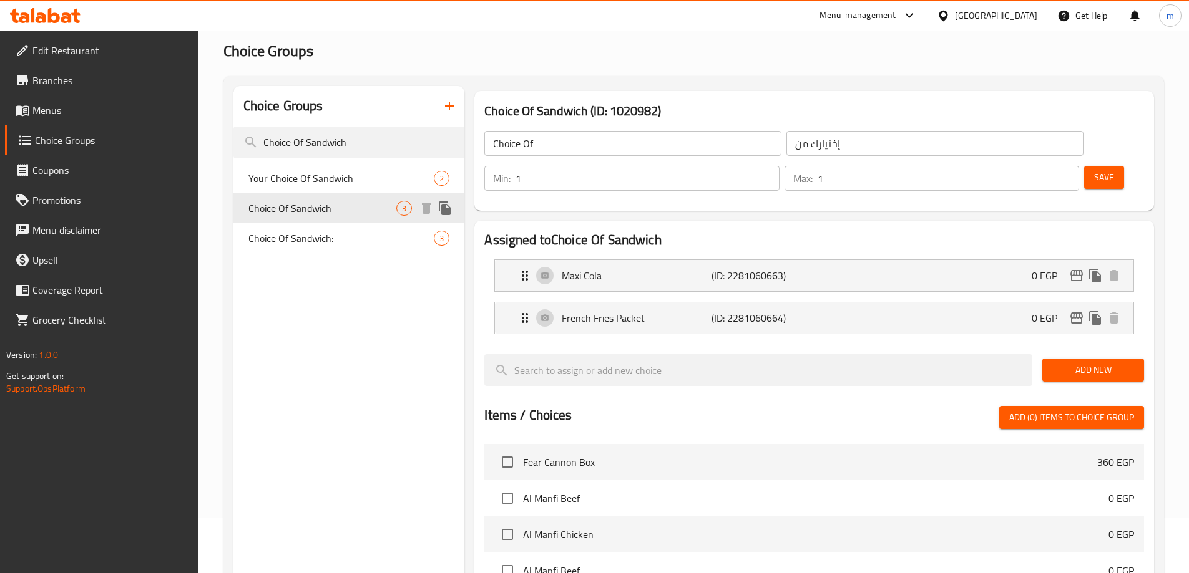
type input "Choice Of Sandwich"
type input "إختيارك من الساندويتش"
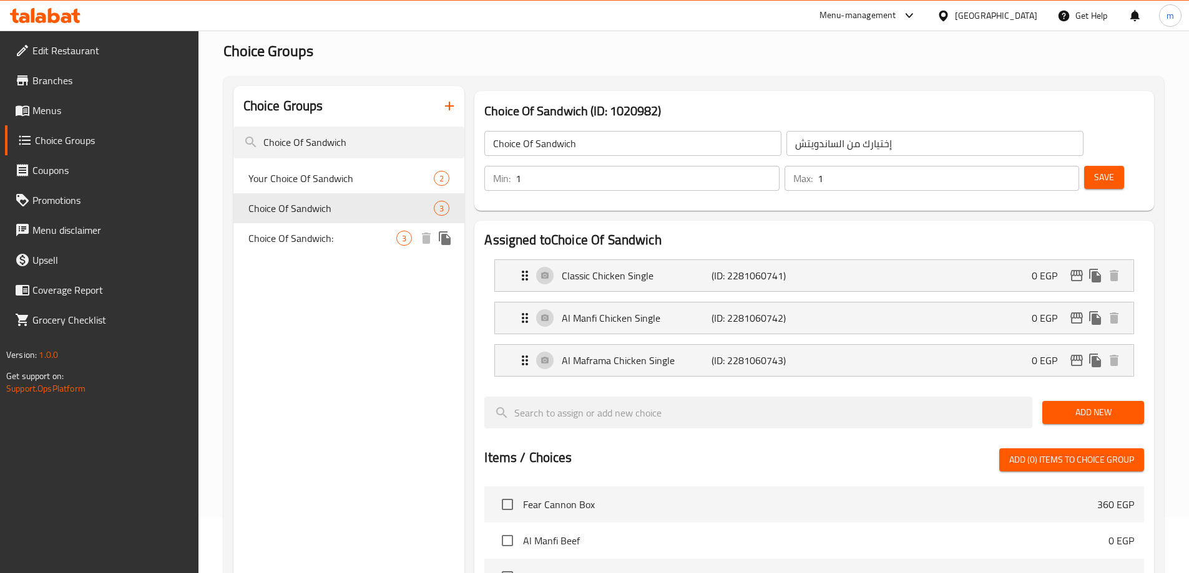
click at [379, 231] on span "Choice Of Sandwich:" at bounding box center [322, 238] width 148 height 15
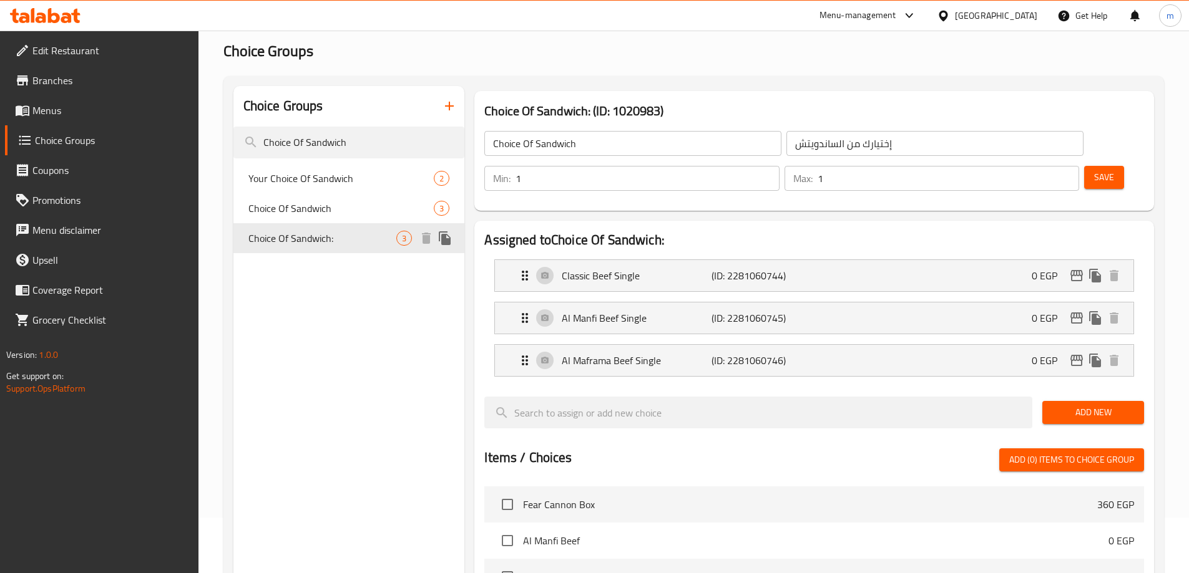
type input "Choice Of Sandwich:"
type input "إختيارك من الساندويتش:"
click at [364, 207] on span "Choice Of Sandwich" at bounding box center [322, 208] width 148 height 15
type input "Choice Of Sandwich"
type input "إختيارك من الساندويتش"
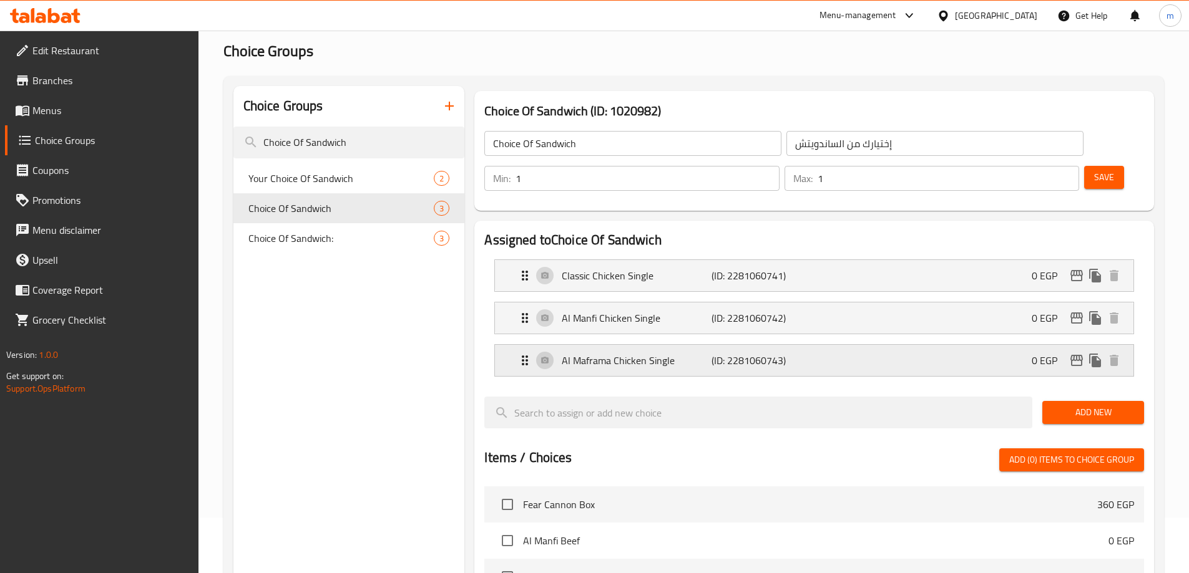
click at [646, 353] on p "Al Maframa Chicken Single" at bounding box center [636, 360] width 149 height 15
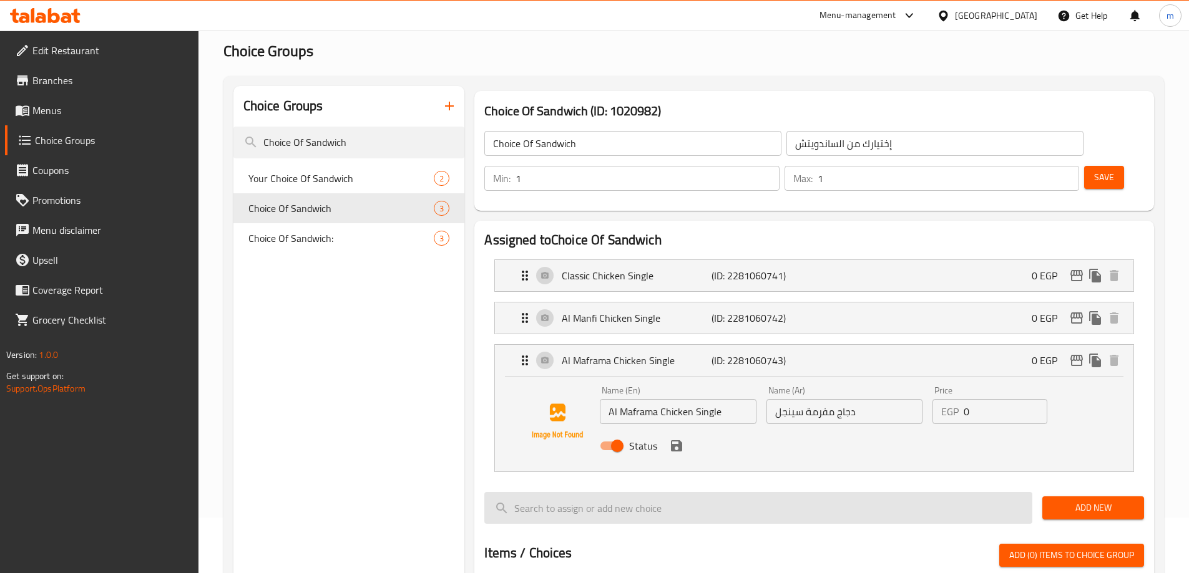
click at [825, 492] on input "search" at bounding box center [758, 508] width 548 height 32
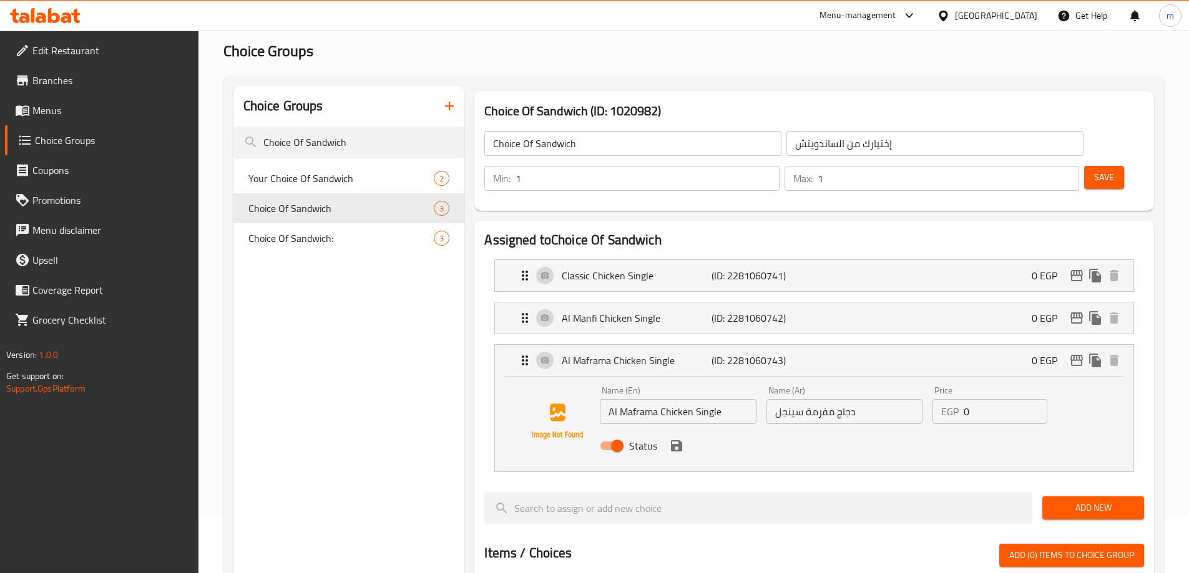
click at [752, 482] on div at bounding box center [813, 487] width 659 height 10
click at [892, 345] on div "Al Maframa Chicken Single (ID: 2281060743) 0 EGP" at bounding box center [817, 360] width 601 height 31
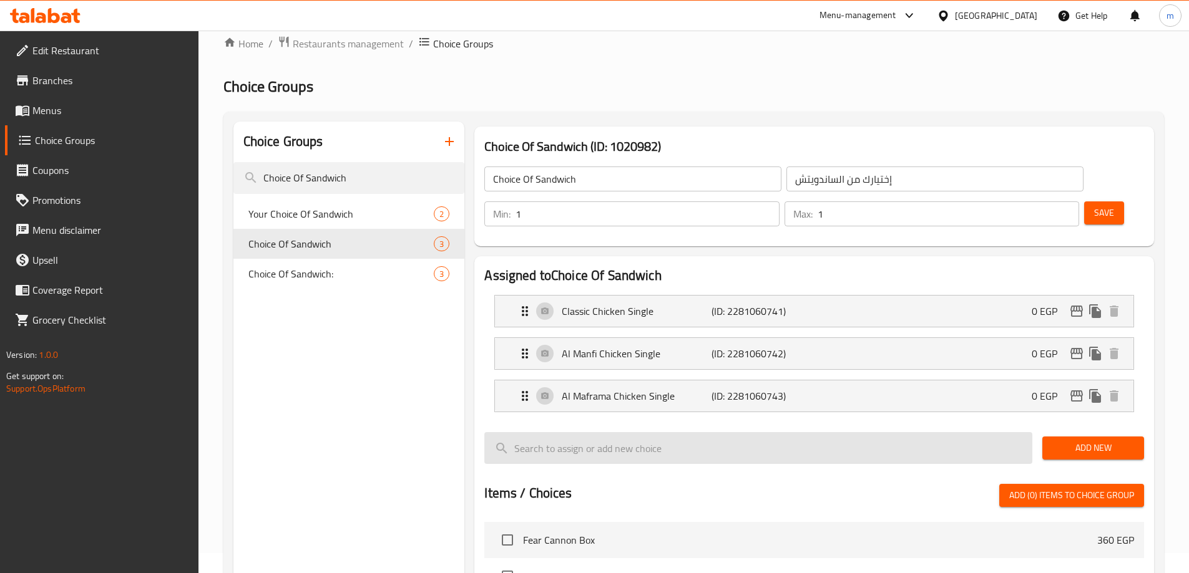
scroll to position [0, 0]
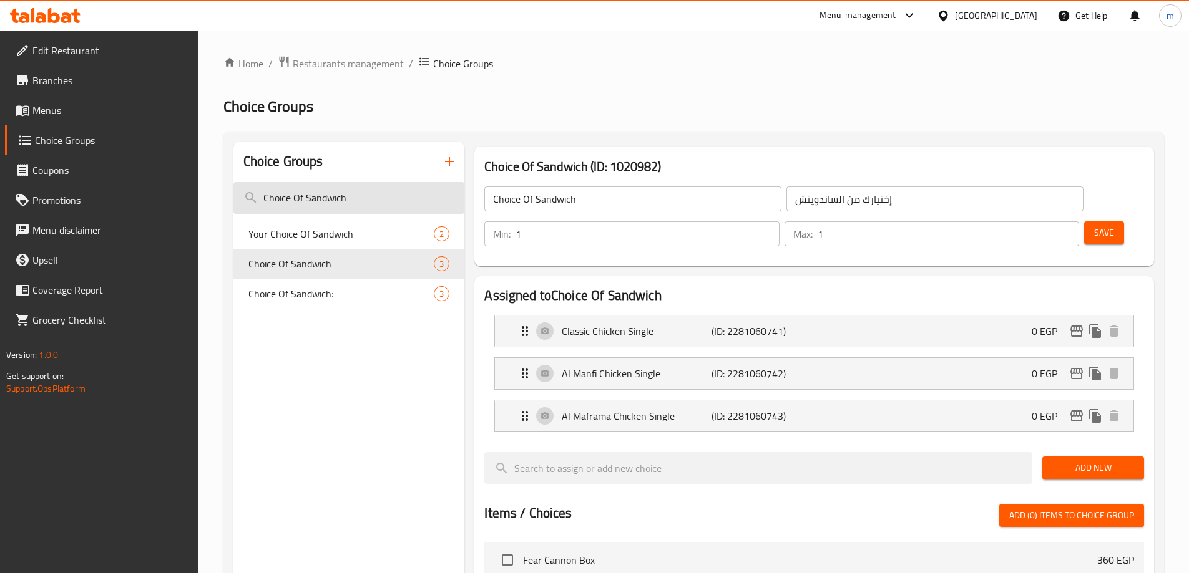
click at [406, 197] on input "Choice Of Sandwich" at bounding box center [348, 198] width 231 height 32
click at [328, 198] on input "Choice Of Sandwich" at bounding box center [348, 198] width 231 height 32
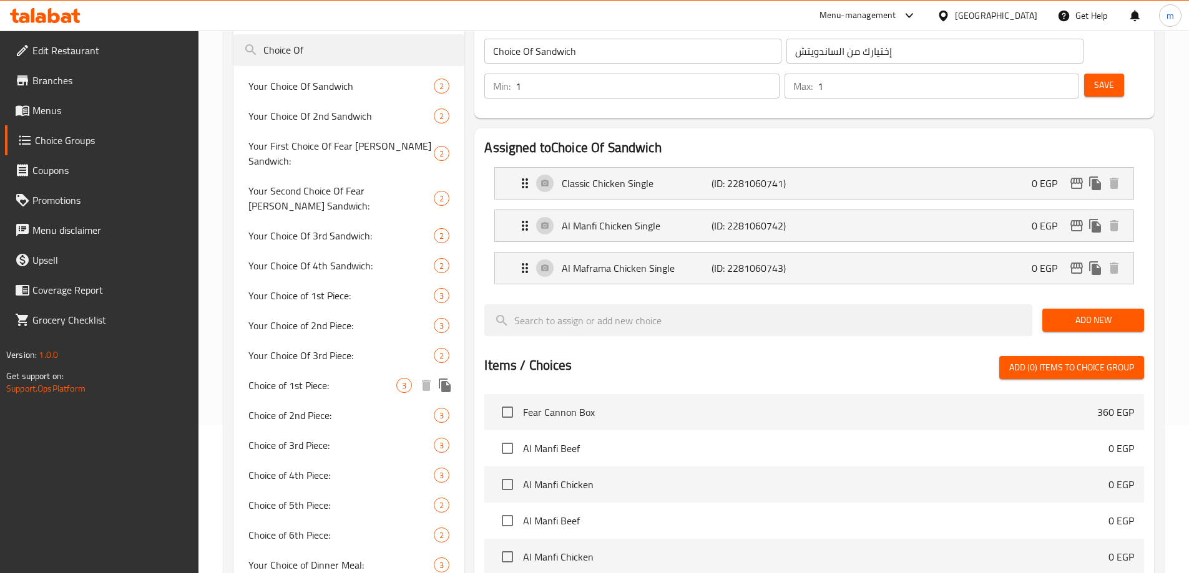
scroll to position [36, 0]
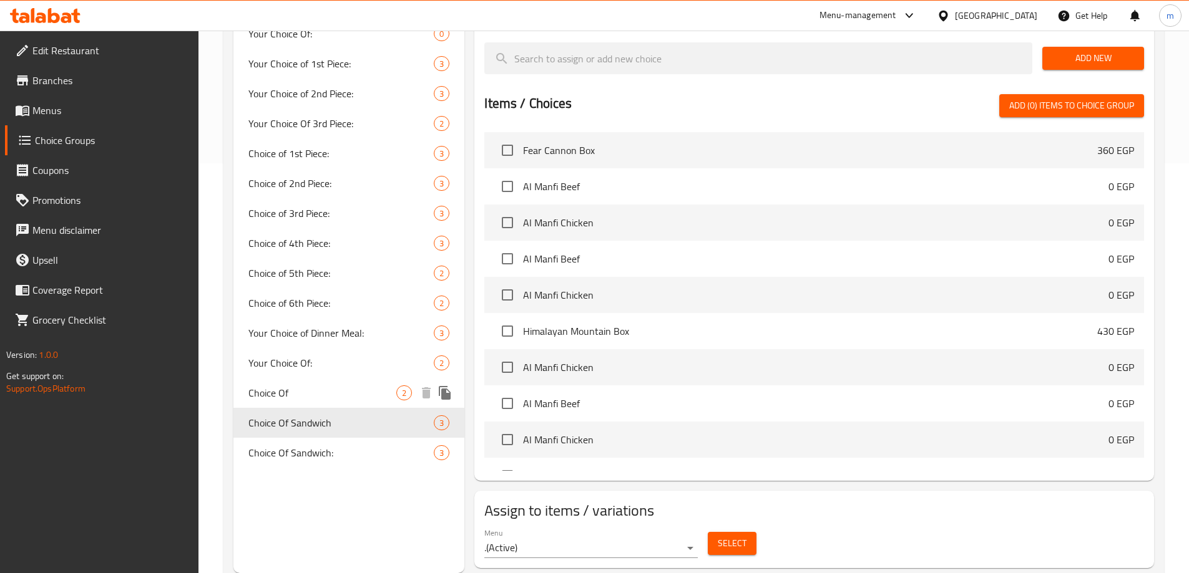
type input "Choice Of"
click at [331, 386] on span "Choice Of" at bounding box center [322, 393] width 148 height 15
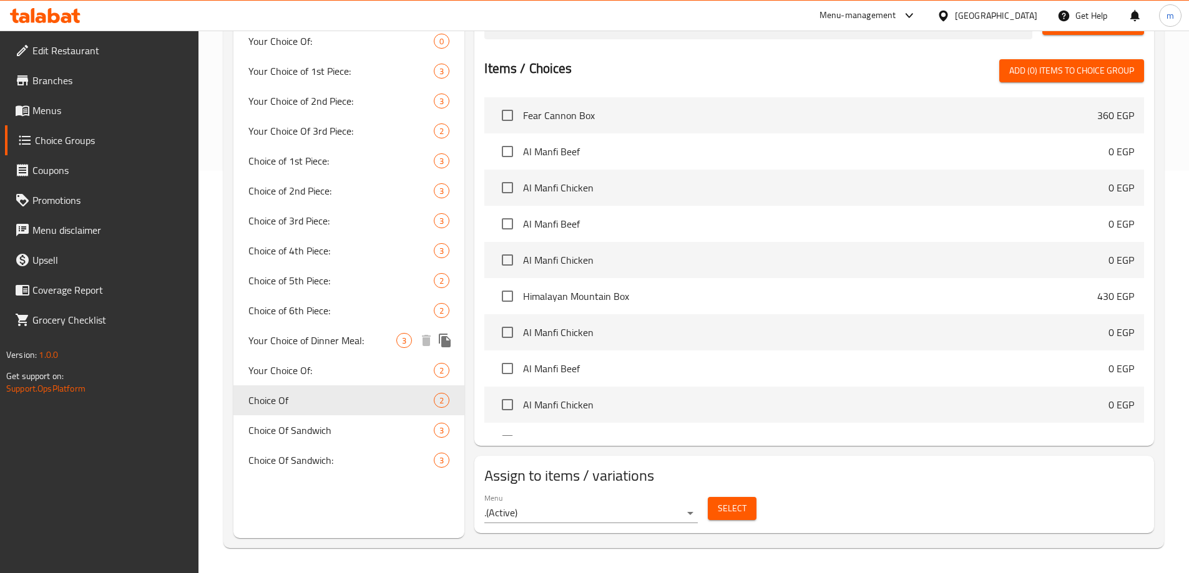
type input "Choice Of"
type input "إختيارك من"
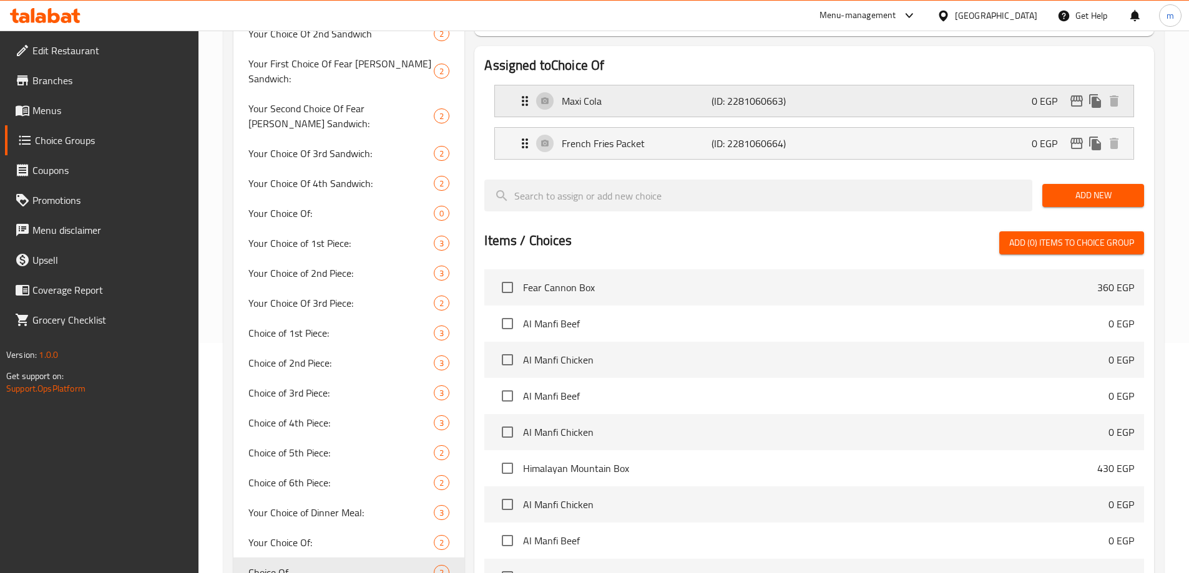
scroll to position [0, 0]
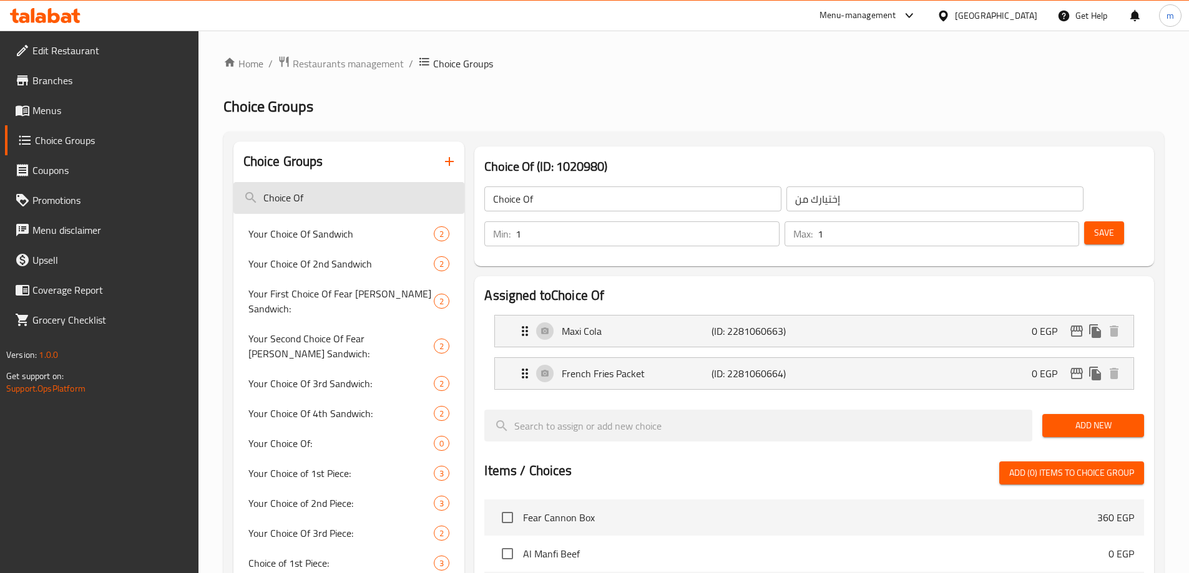
click at [333, 188] on input "Choice Of" at bounding box center [348, 198] width 231 height 32
paste input "Sandwich"
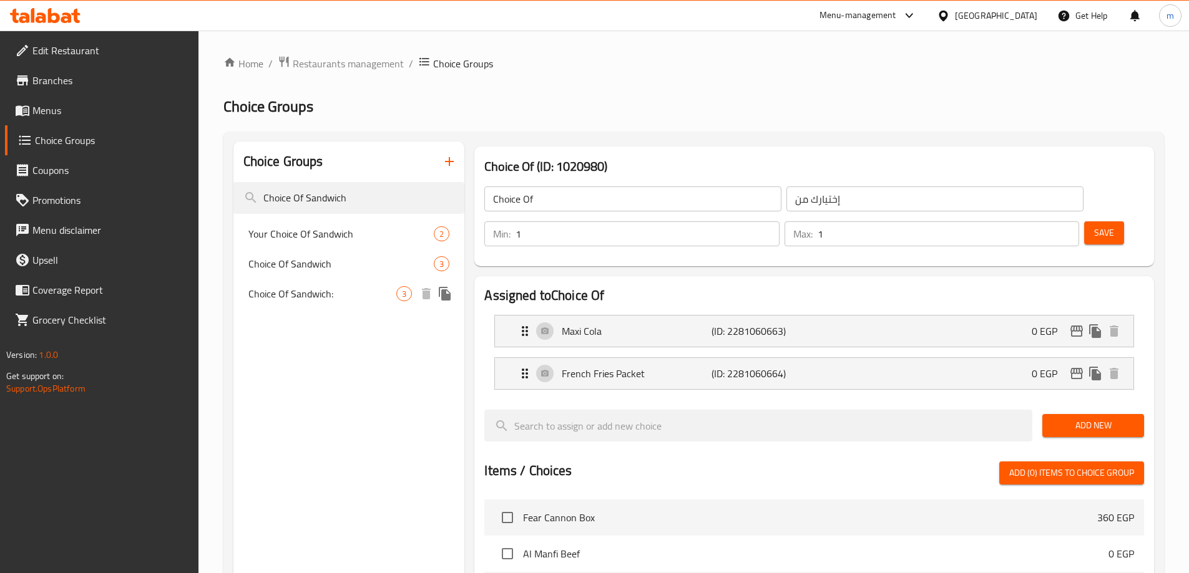
type input "Choice Of Sandwich"
click at [369, 285] on div "Choice Of Sandwich: 3" at bounding box center [348, 294] width 231 height 30
type input "Choice Of Sandwich:"
type input "إختيارك من الساندويتش:"
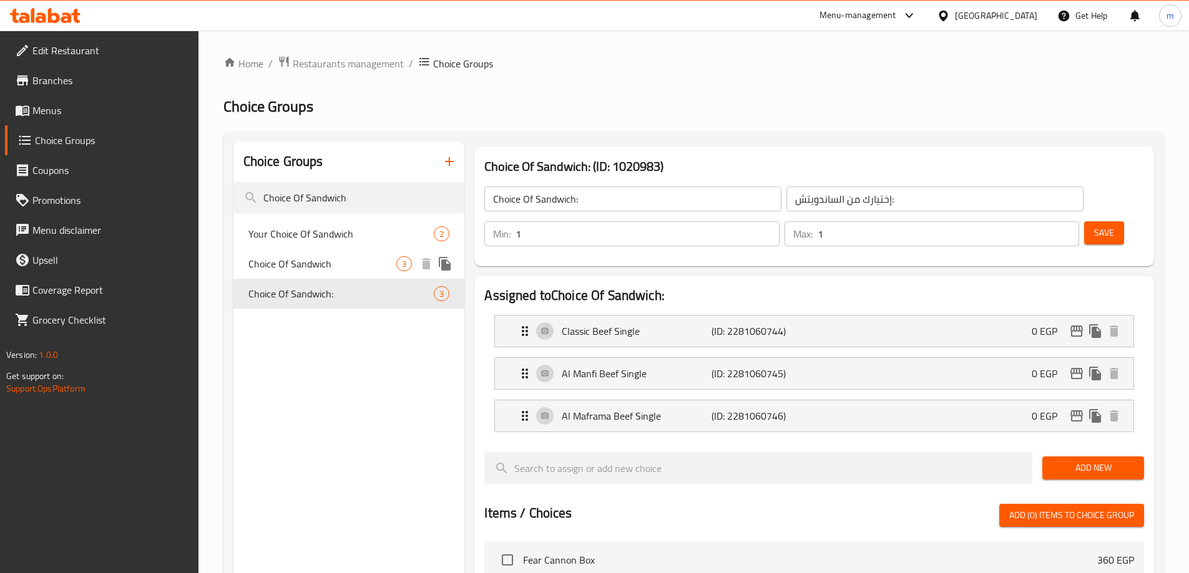
click at [367, 267] on span "Choice Of Sandwich" at bounding box center [322, 263] width 148 height 15
type input "Choice Of Sandwich"
type input "إختيارك من الساندويتش"
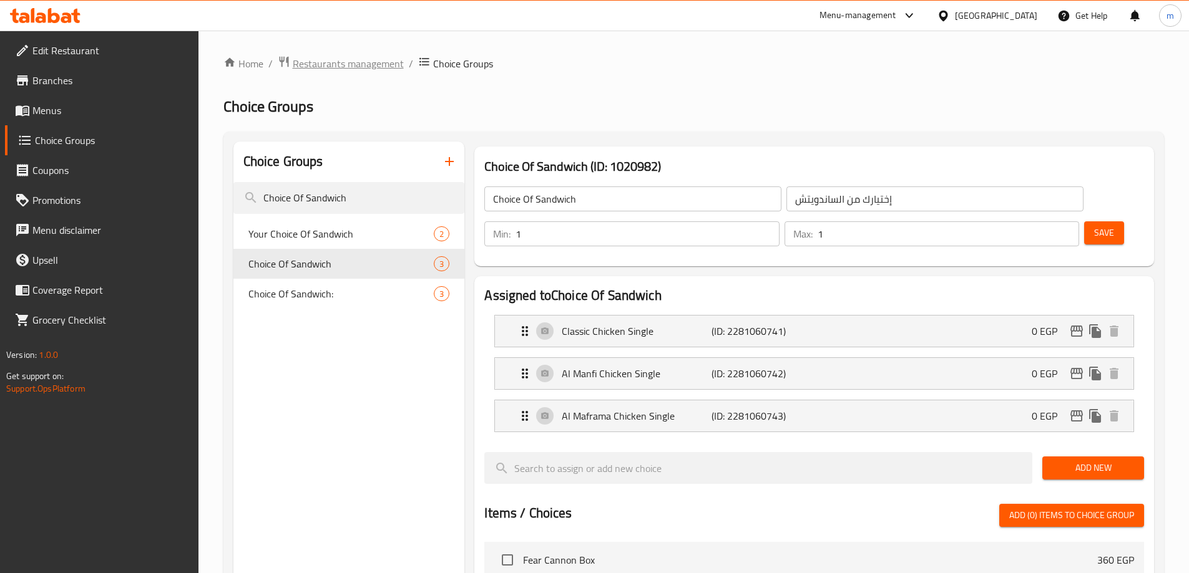
click at [374, 57] on span "Restaurants management" at bounding box center [348, 63] width 111 height 15
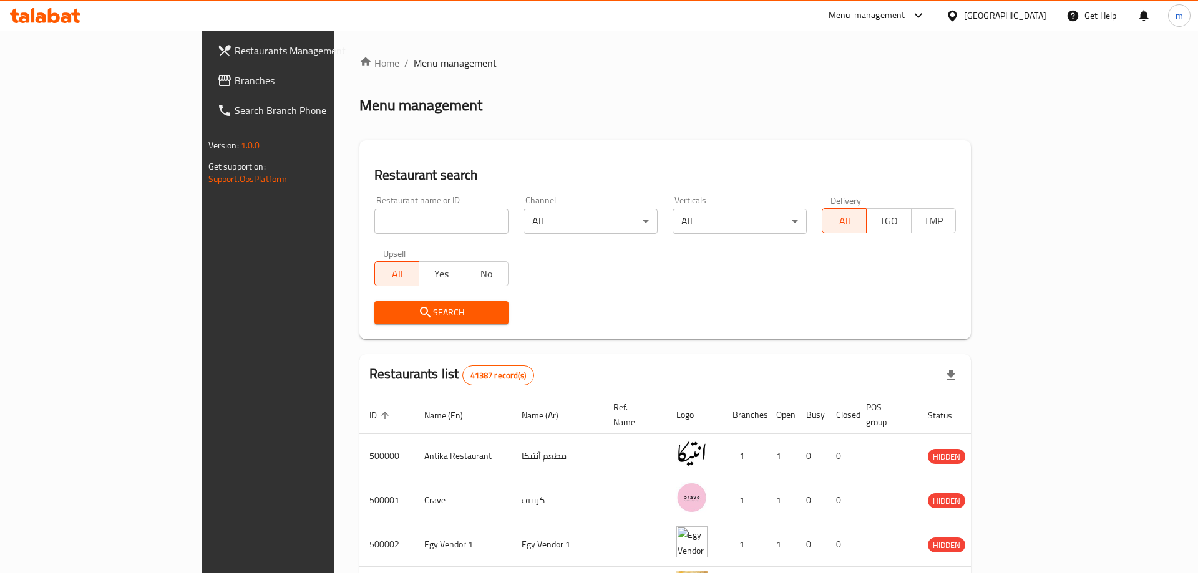
click at [106, 85] on div at bounding box center [599, 286] width 1198 height 573
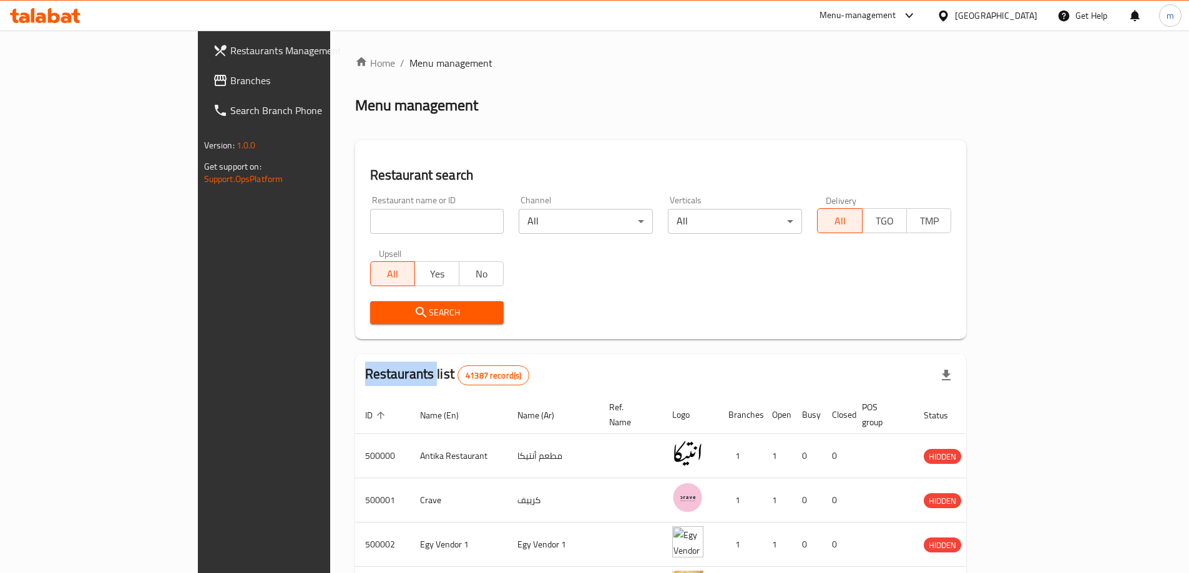
click at [198, 85] on div "Restaurants Management Branches Search Branch Phone Version: 1.0.0 Get support …" at bounding box center [595, 478] width 794 height 894
click at [230, 85] on span "Branches" at bounding box center [308, 80] width 156 height 15
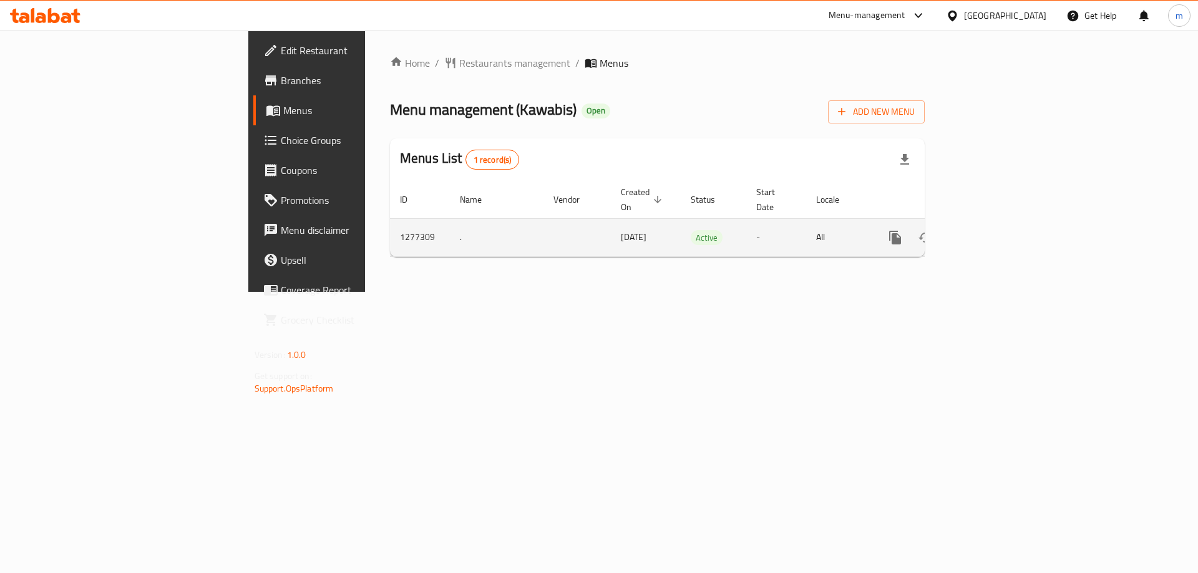
click at [993, 230] on icon "enhanced table" at bounding box center [985, 237] width 15 height 15
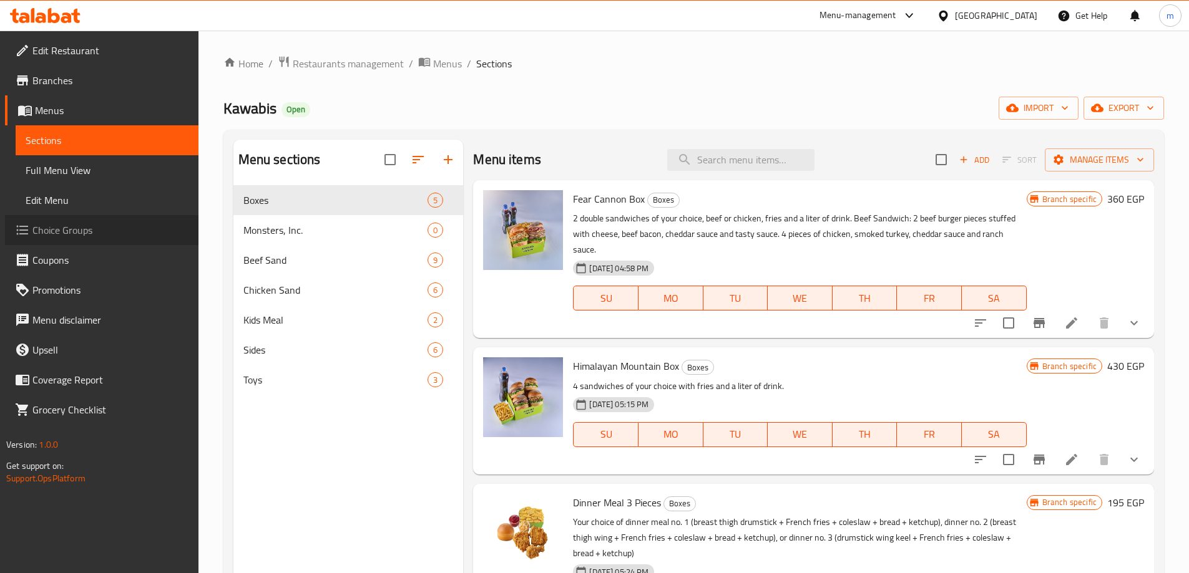
click at [81, 217] on link "Choice Groups" at bounding box center [101, 230] width 193 height 30
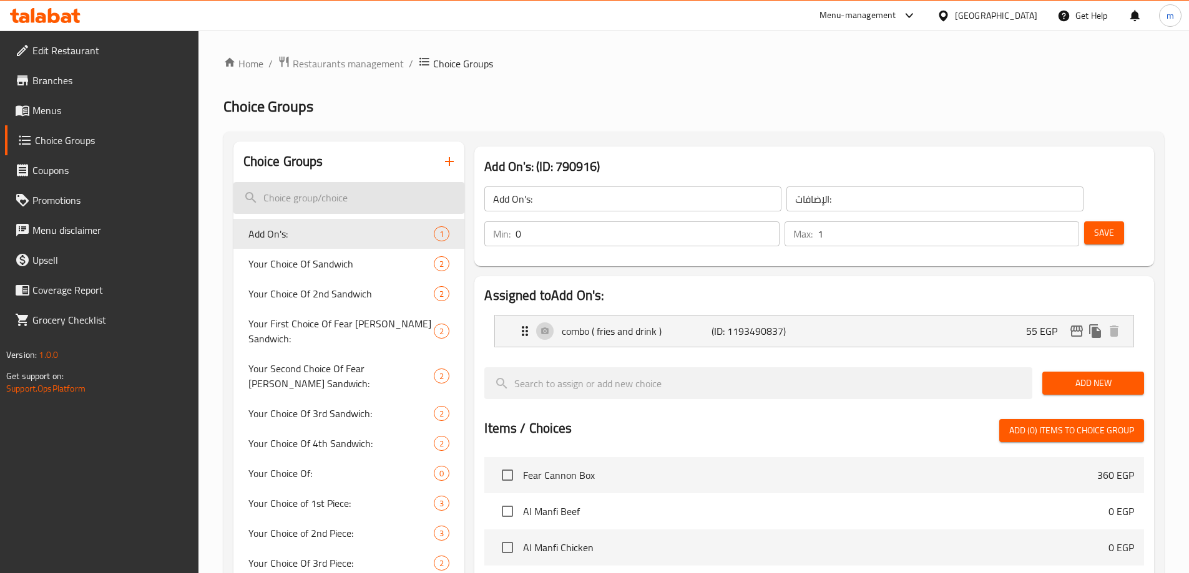
click at [417, 196] on input "search" at bounding box center [348, 198] width 231 height 32
paste input "Your choice of:"
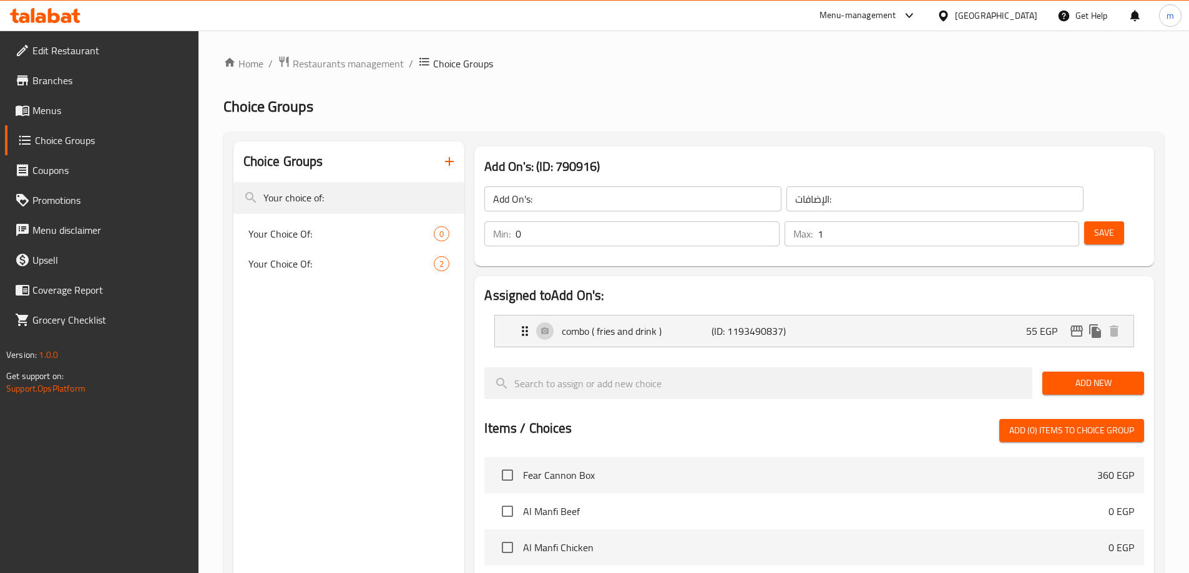
type input "Your choice of:"
click at [319, 226] on span "Your Choice Of:" at bounding box center [322, 233] width 148 height 15
type input "Your Choice Of:"
type input "اختيارك من :"
type input "1"
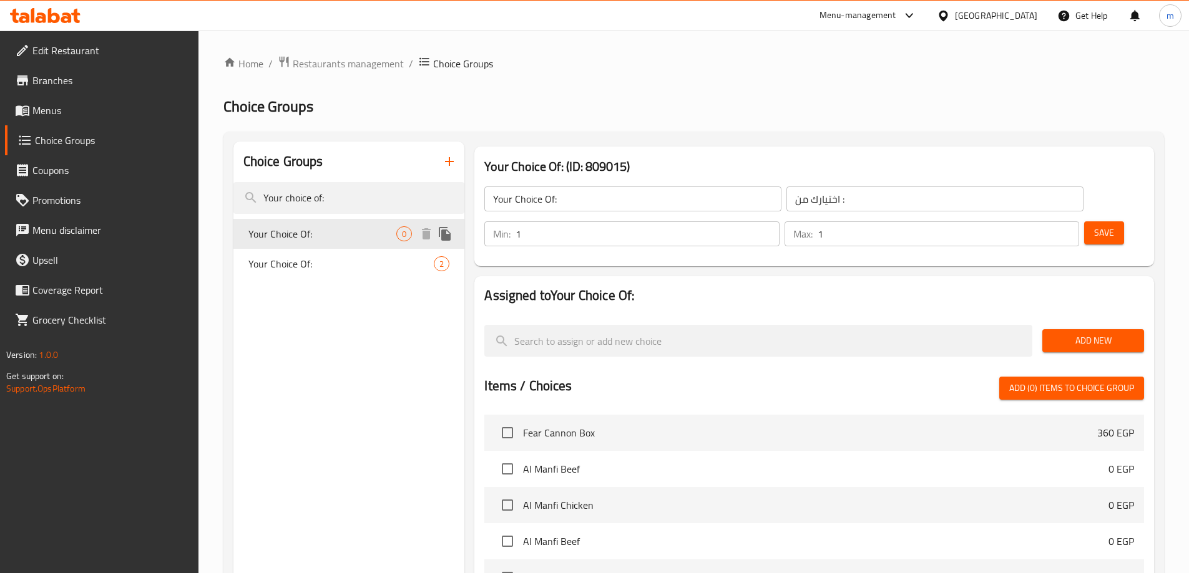
click at [320, 260] on span "Your Choice Of:" at bounding box center [341, 263] width 186 height 15
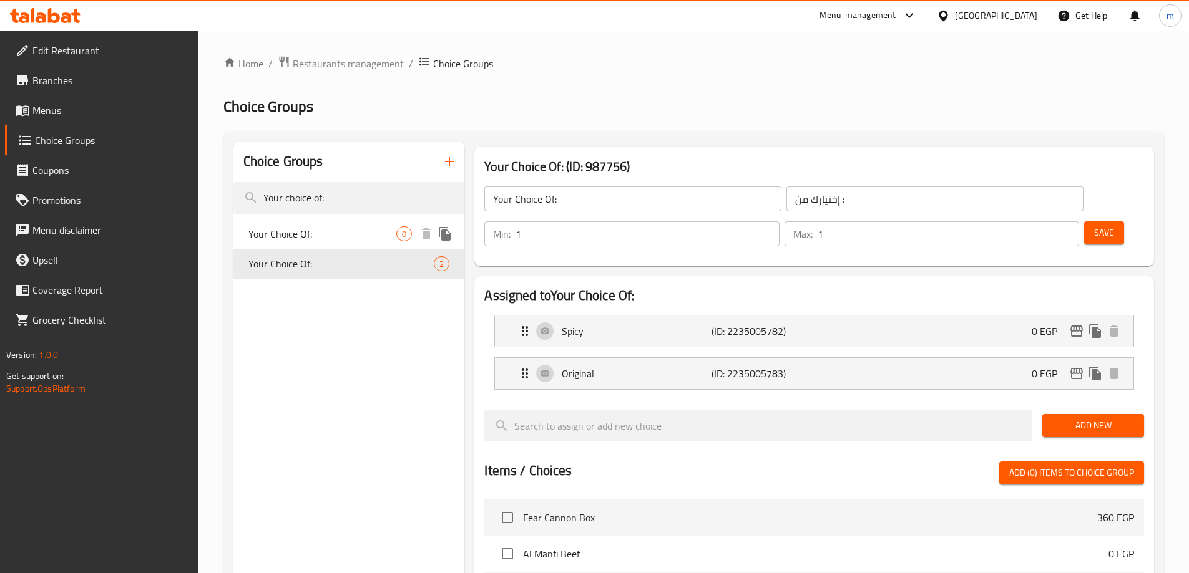
click at [326, 237] on span "Your Choice Of:" at bounding box center [322, 233] width 148 height 15
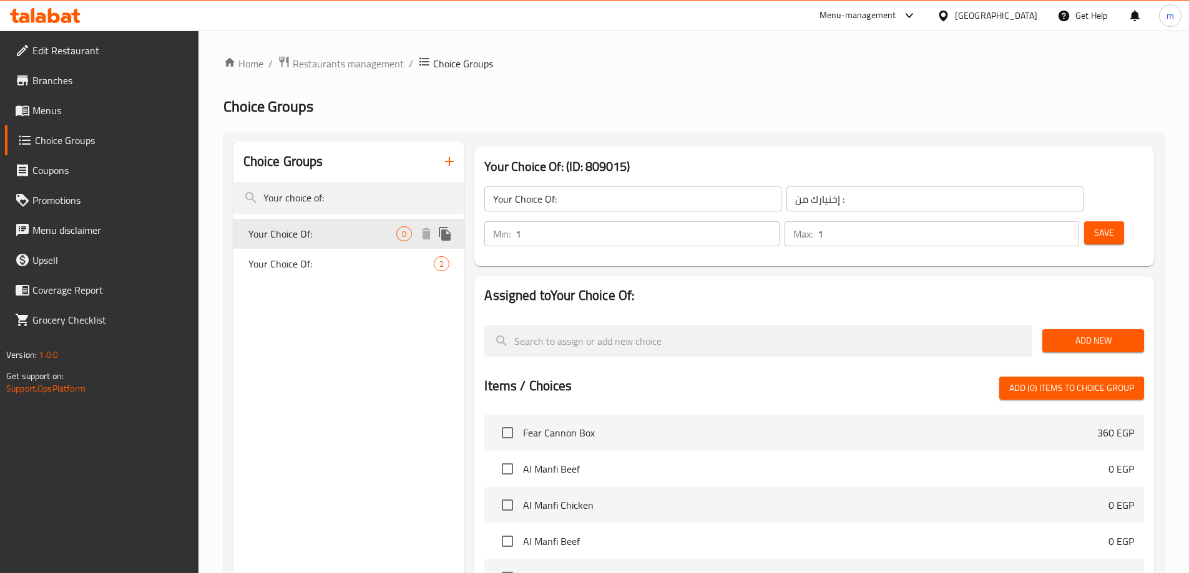
type input "اختيارك من :"
click at [351, 64] on span "Restaurants management" at bounding box center [348, 63] width 111 height 15
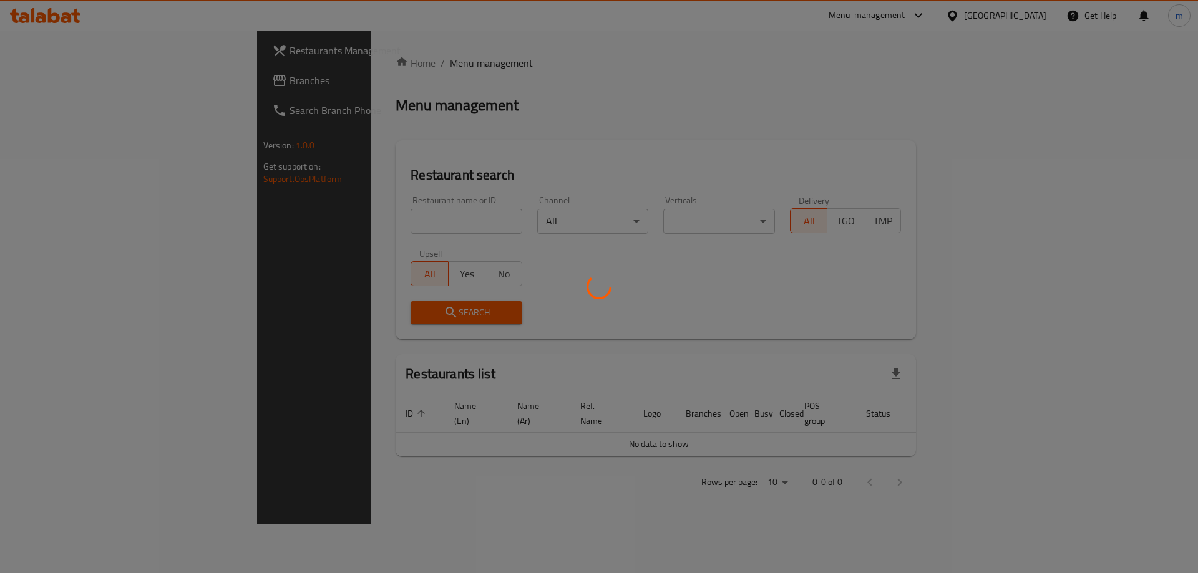
click at [65, 78] on div at bounding box center [599, 286] width 1198 height 573
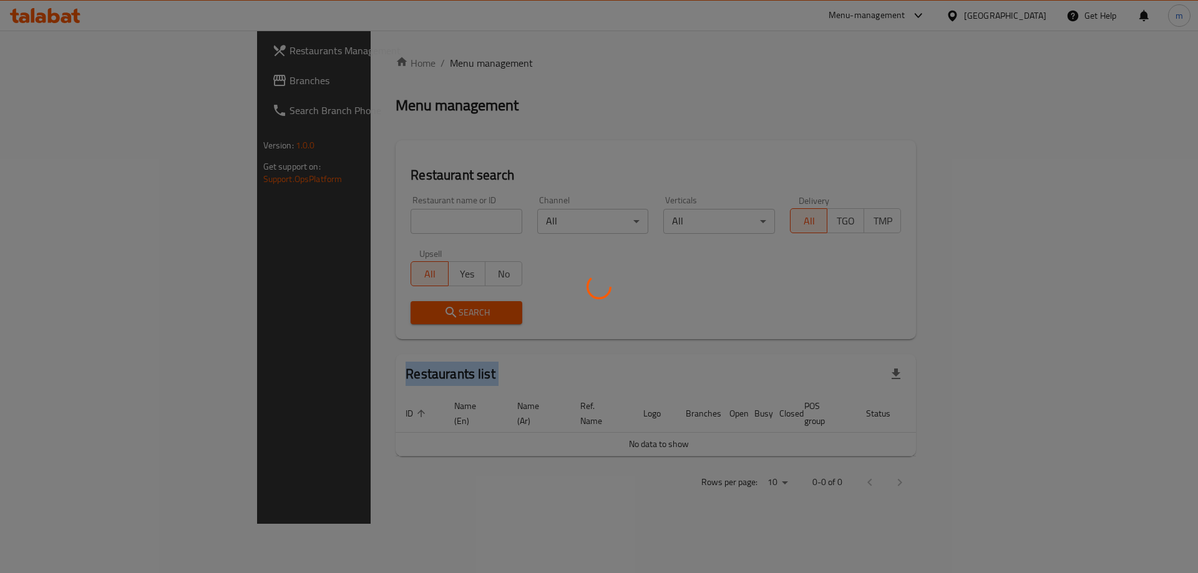
click at [65, 78] on div at bounding box center [599, 286] width 1198 height 573
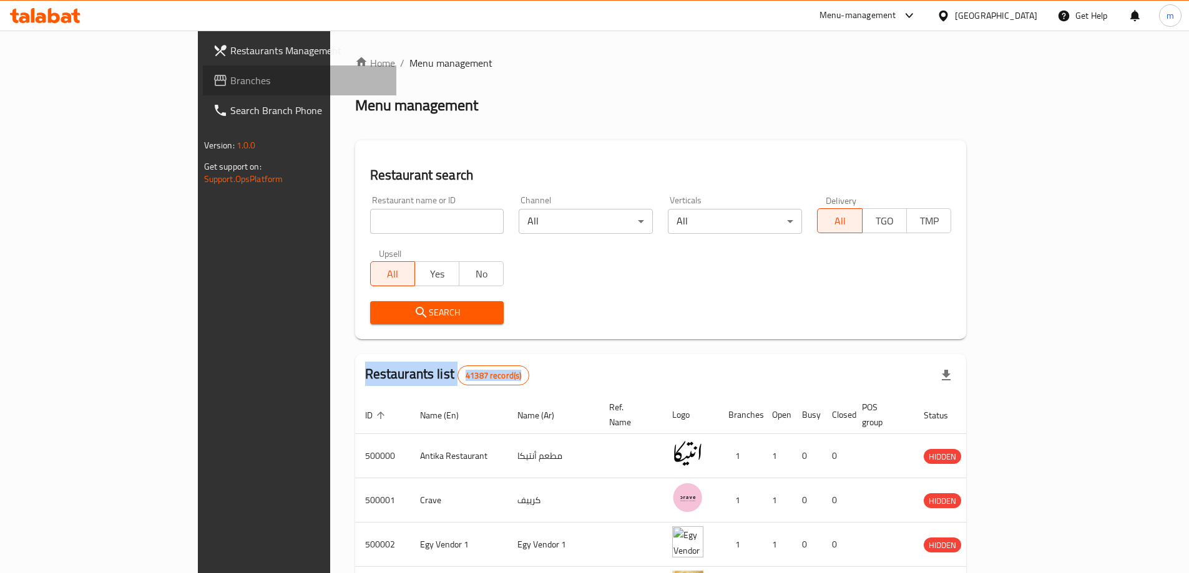
click at [230, 78] on span "Branches" at bounding box center [308, 80] width 156 height 15
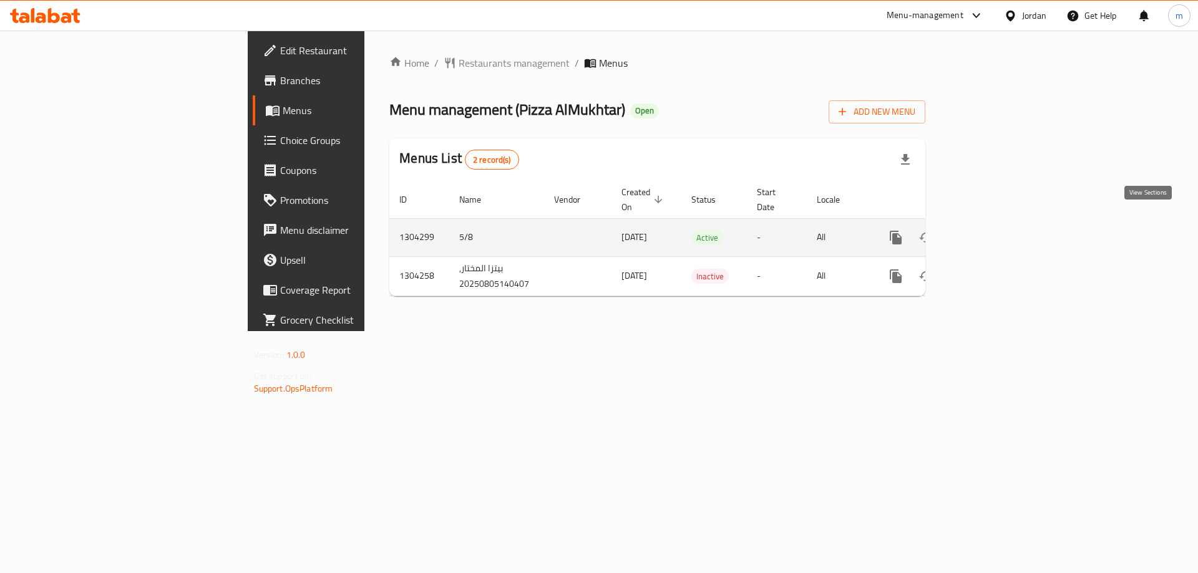
click at [1001, 223] on link "enhanced table" at bounding box center [986, 238] width 30 height 30
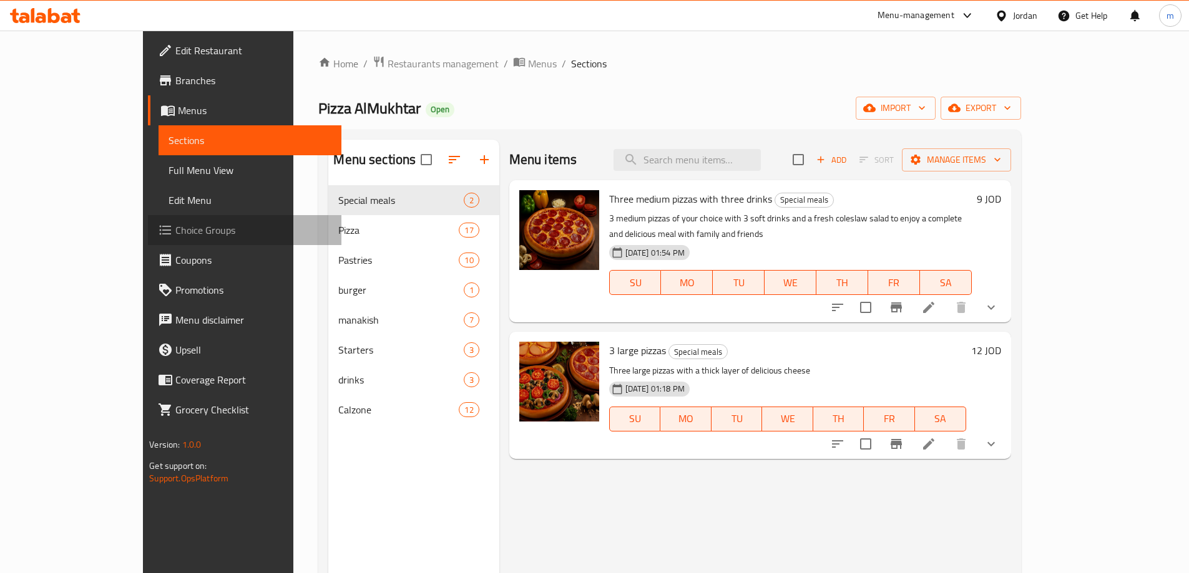
click at [148, 241] on link "Choice Groups" at bounding box center [244, 230] width 193 height 30
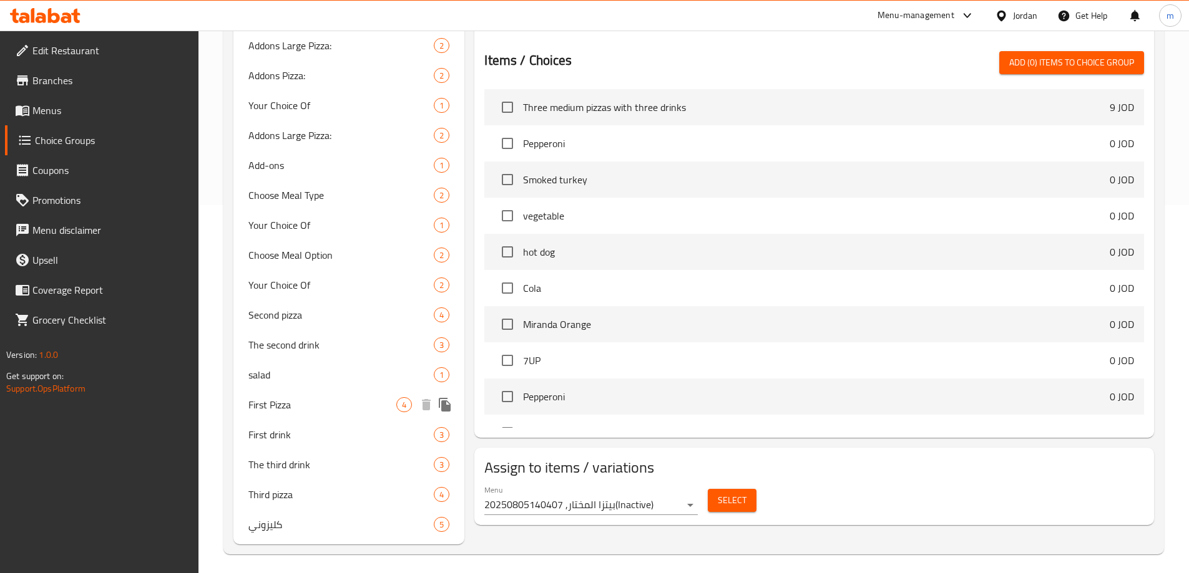
scroll to position [374, 0]
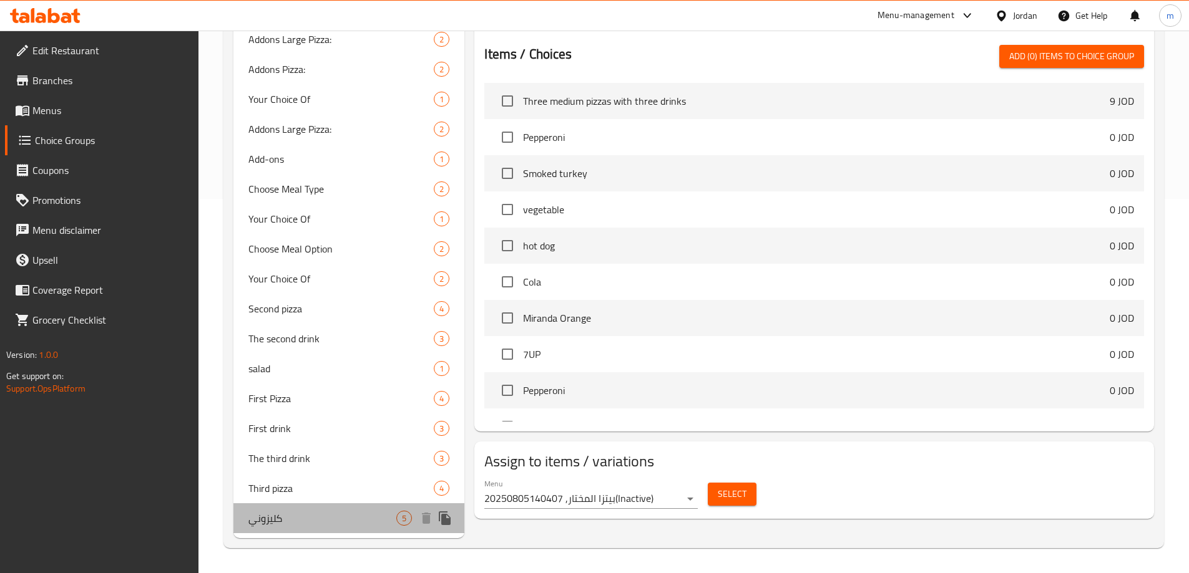
click at [298, 518] on span "كليزوني" at bounding box center [322, 518] width 148 height 15
type input "كليزوني"
type input "1"
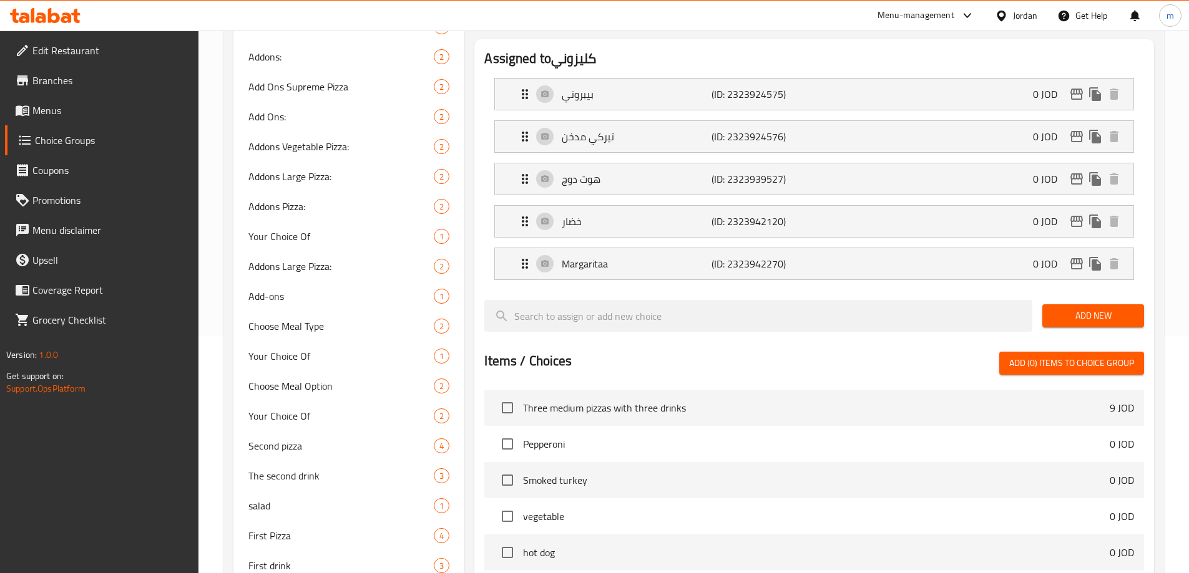
scroll to position [0, 0]
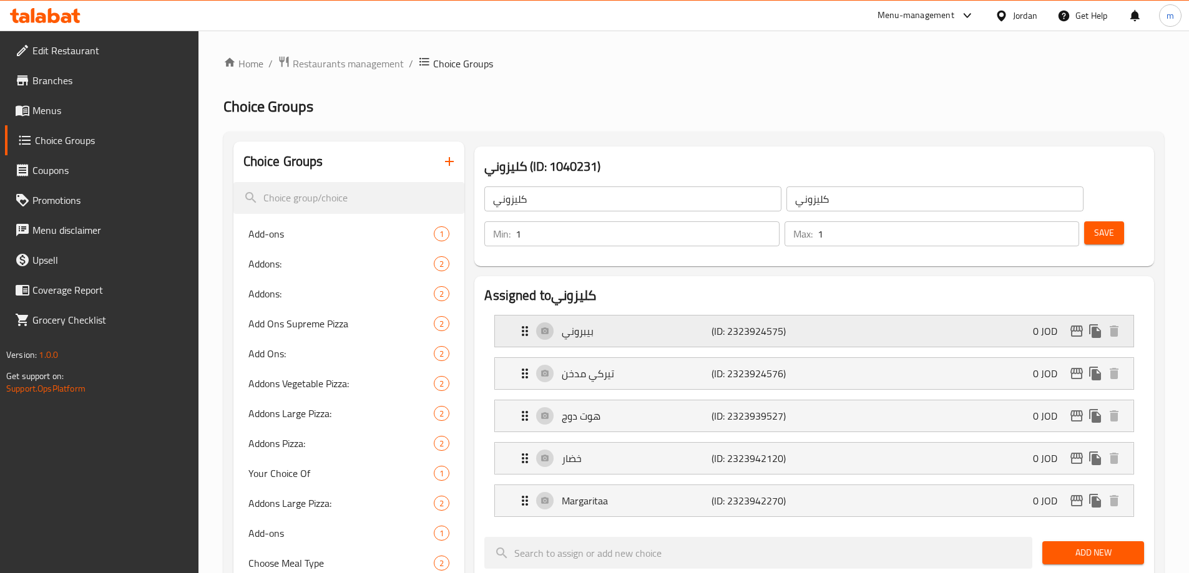
click at [744, 316] on div "بيبروني (ID: 2323924575) 0 JOD" at bounding box center [817, 331] width 601 height 31
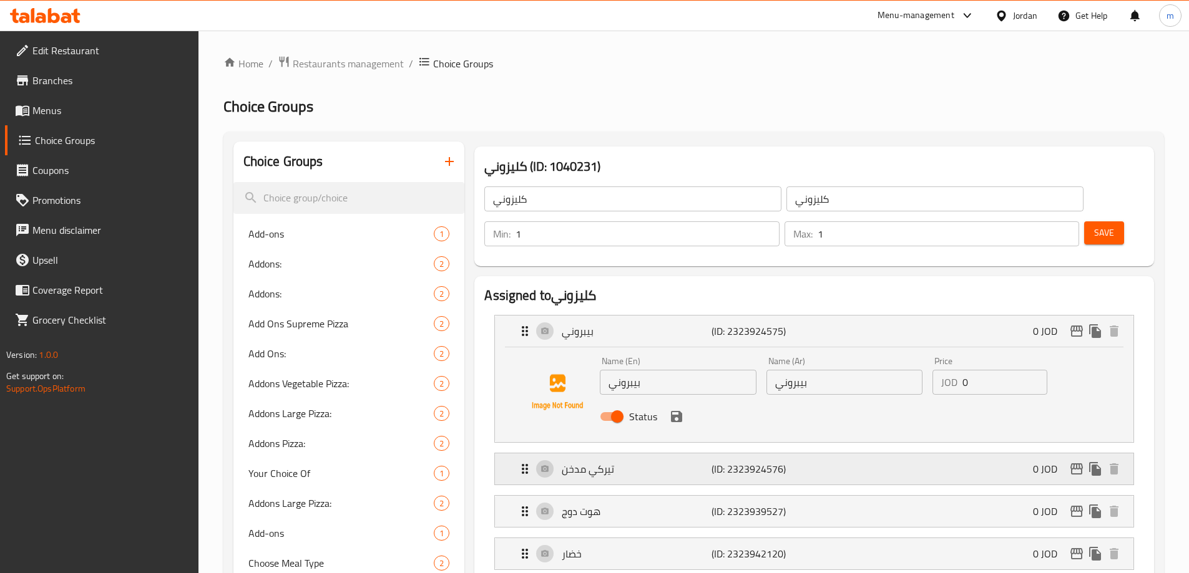
click at [845, 454] on div "تيركي مدخن (ID: 2323924576) 0 JOD" at bounding box center [817, 469] width 601 height 31
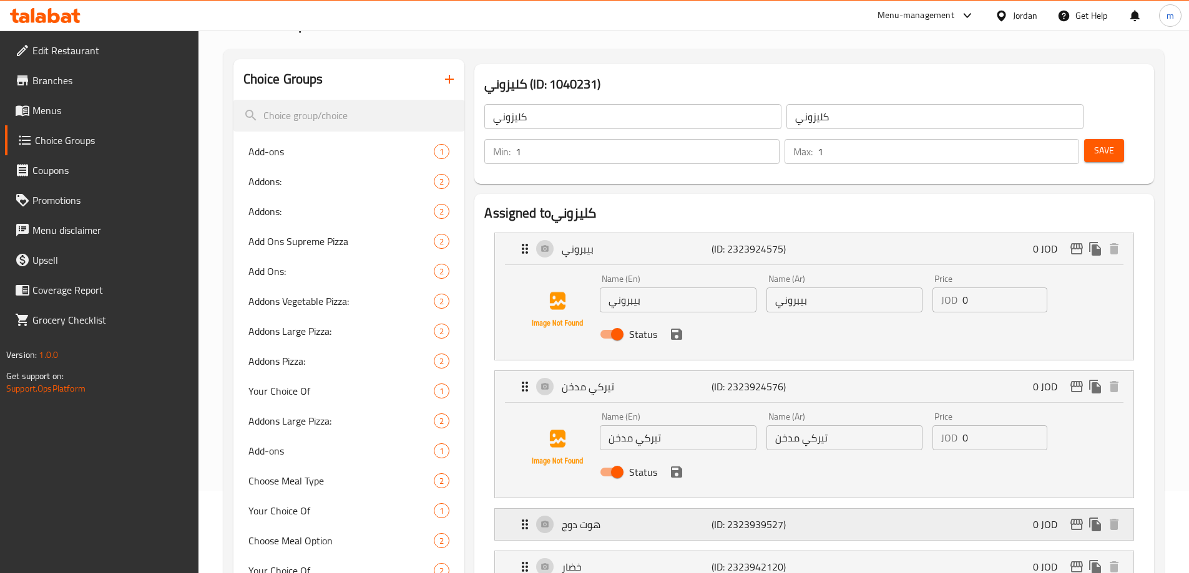
scroll to position [312, 0]
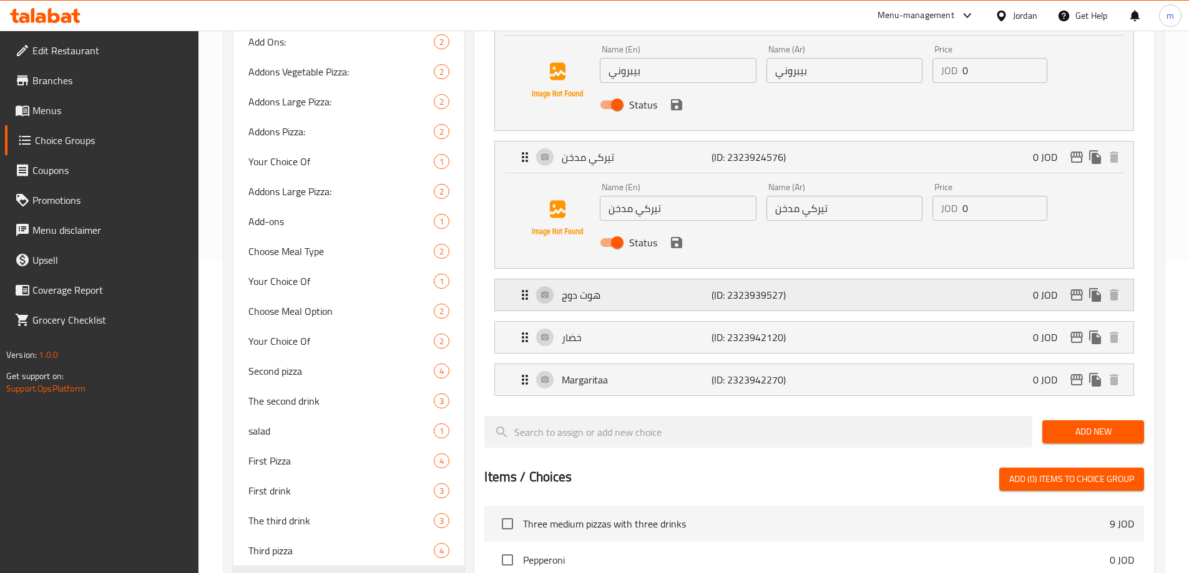
click at [810, 280] on div "هوت دوج (ID: 2323939527) 0 JOD" at bounding box center [817, 295] width 601 height 31
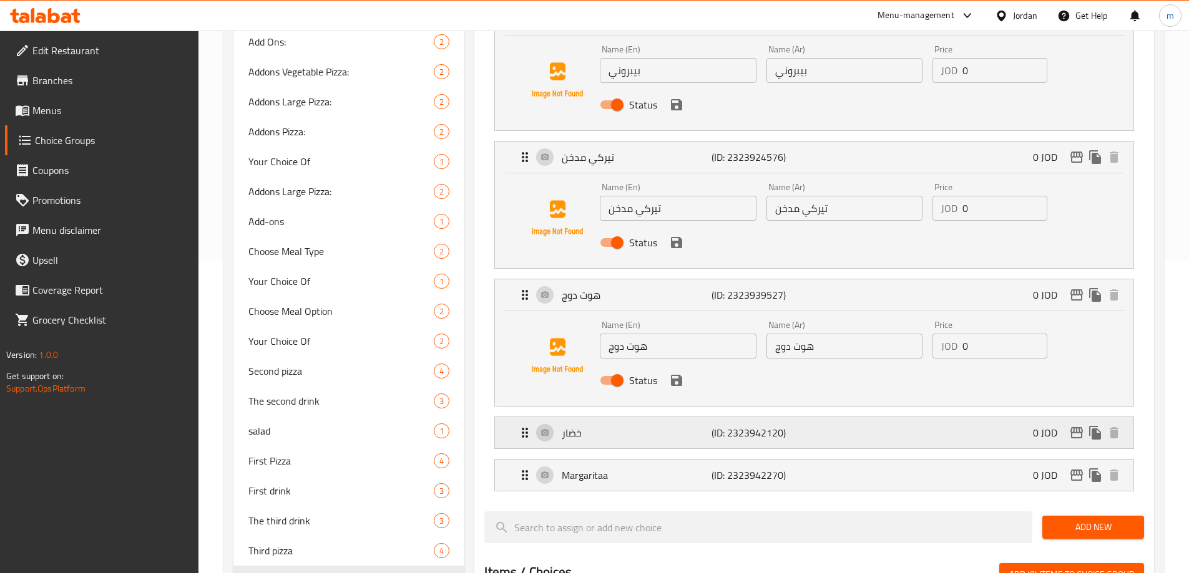
click at [819, 417] on div "خضار (ID: 2323942120) 0 JOD" at bounding box center [817, 432] width 601 height 31
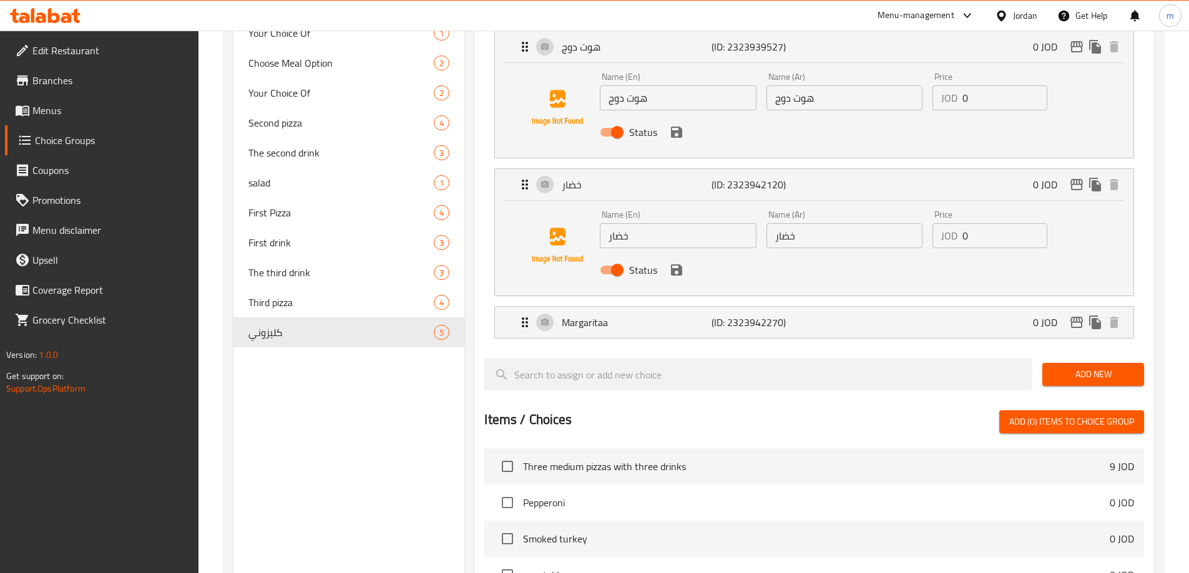
scroll to position [562, 0]
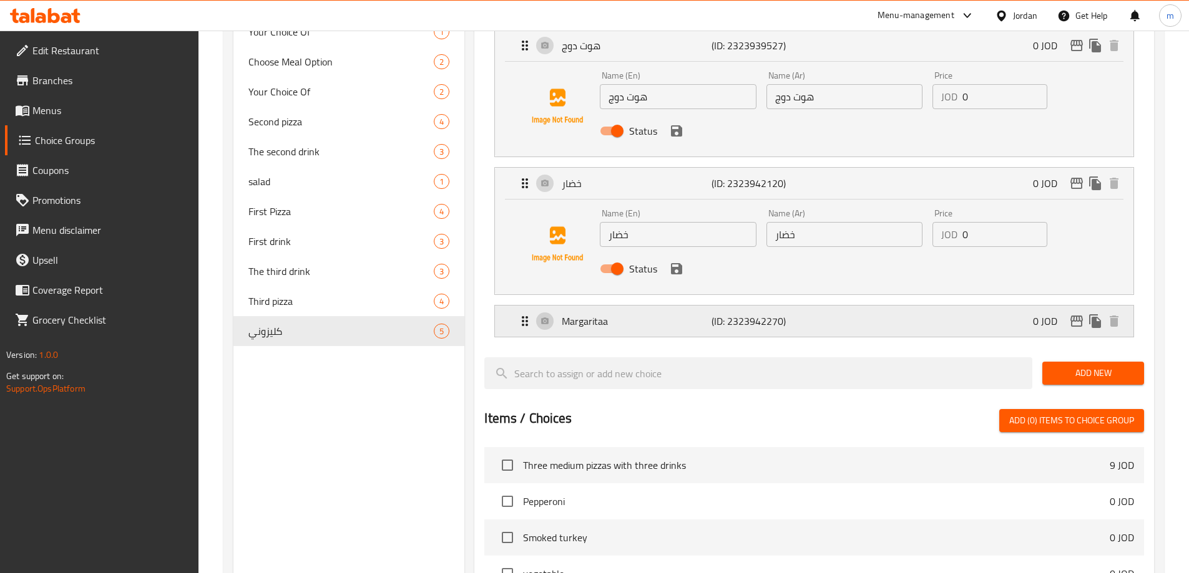
click at [824, 306] on div "Margaritaa (ID: 2323942270) 0 JOD" at bounding box center [817, 321] width 601 height 31
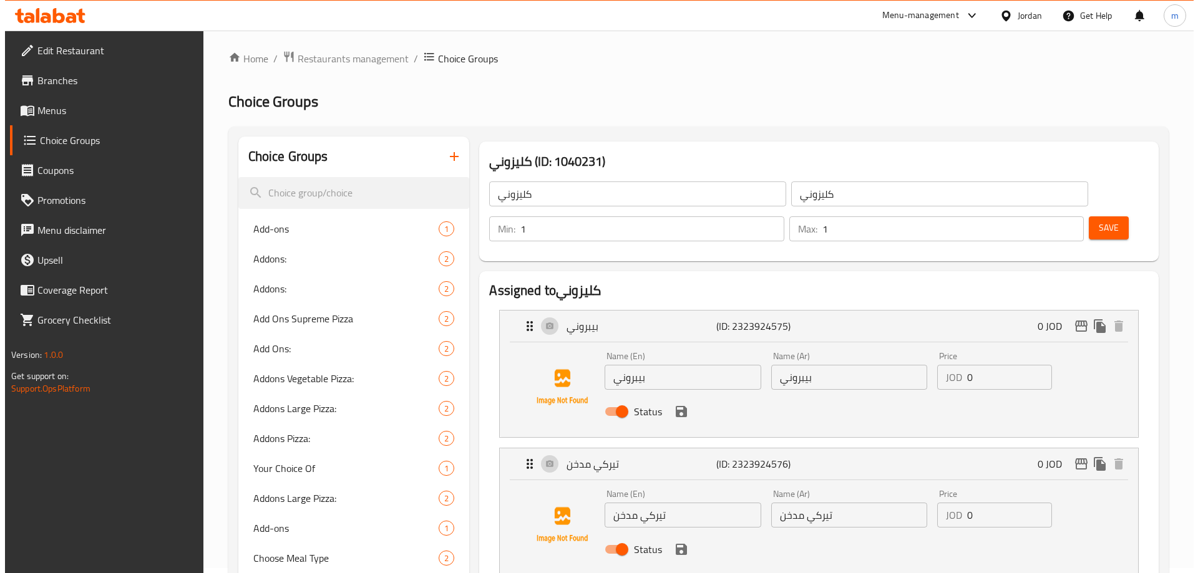
scroll to position [0, 0]
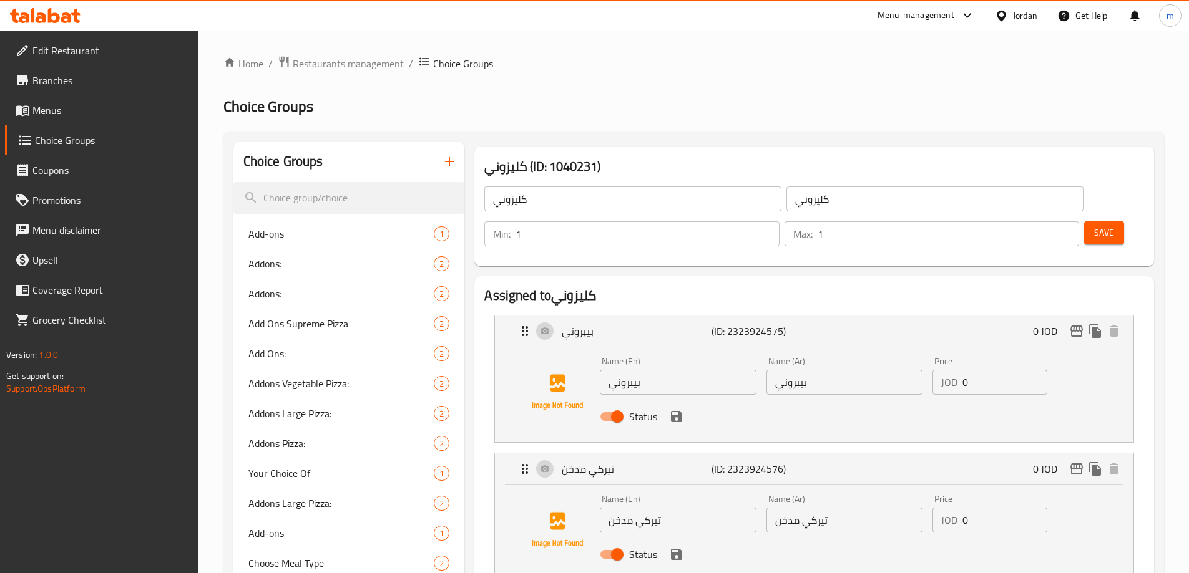
click at [766, 99] on h2 "Choice Groups" at bounding box center [693, 107] width 940 height 20
click at [359, 64] on span "Restaurants management" at bounding box center [348, 63] width 111 height 15
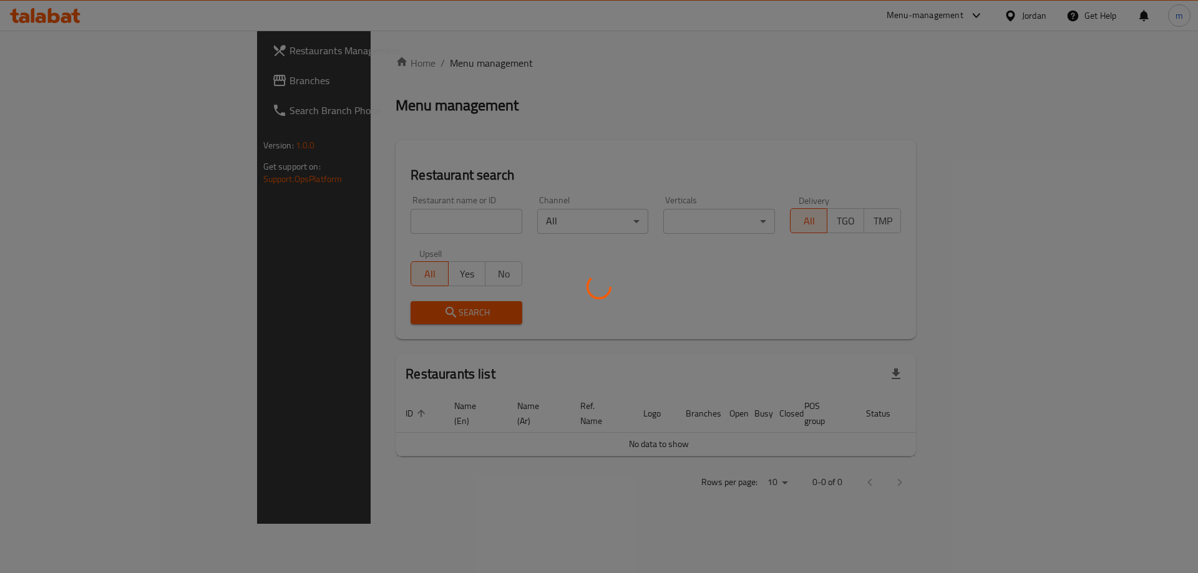
click at [102, 80] on div at bounding box center [599, 286] width 1198 height 573
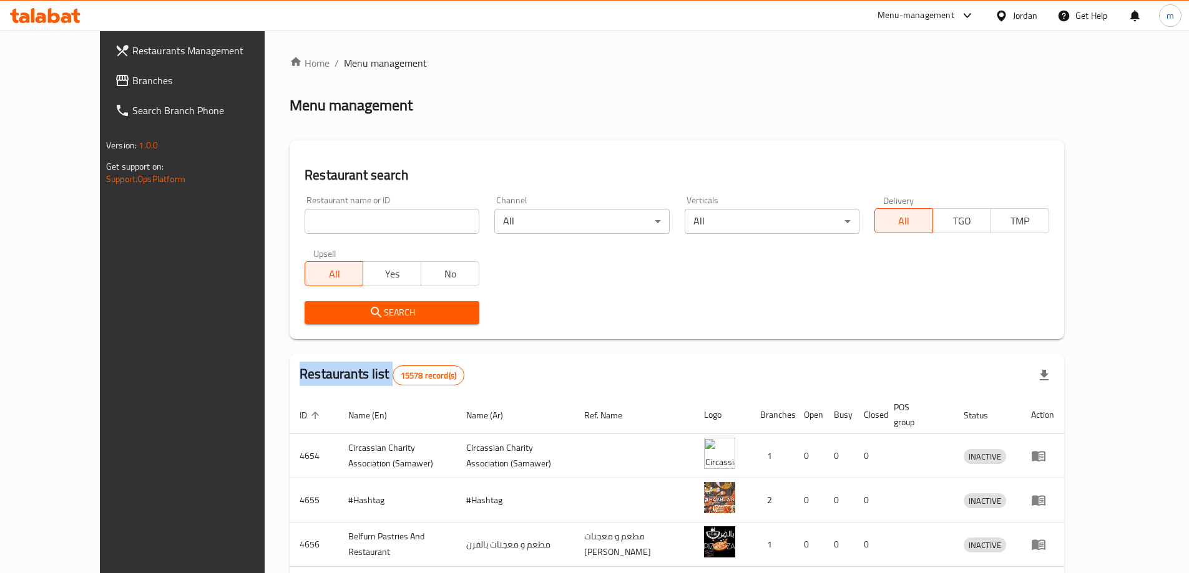
click at [102, 80] on div at bounding box center [594, 286] width 1189 height 573
click at [132, 80] on span "Branches" at bounding box center [210, 80] width 156 height 15
